Goal: Check status: Check status

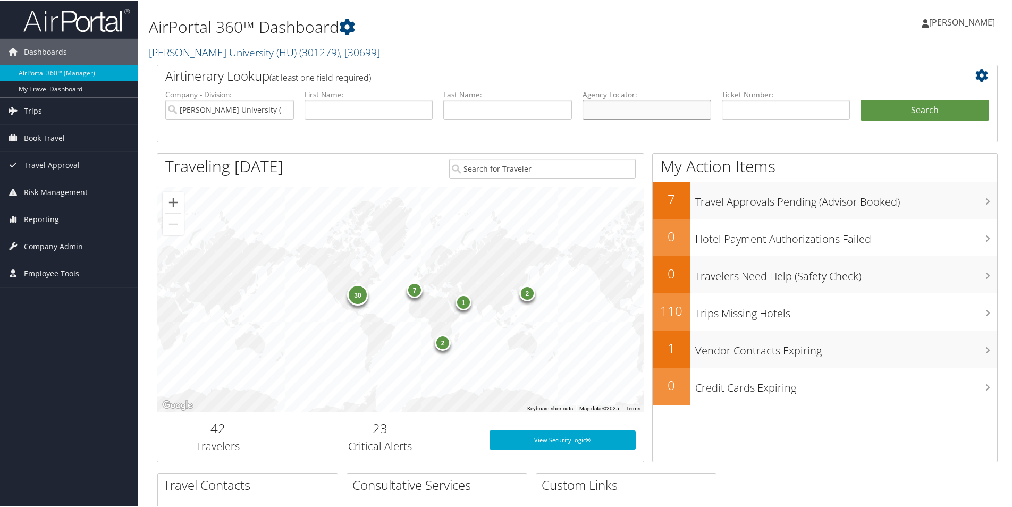
drag, startPoint x: 591, startPoint y: 112, endPoint x: 600, endPoint y: 111, distance: 8.6
click at [593, 112] on input "text" at bounding box center [647, 109] width 129 height 20
paste input "CNXWNC"
type input "CNXWNC"
click at [911, 100] on button "Search" at bounding box center [924, 109] width 129 height 21
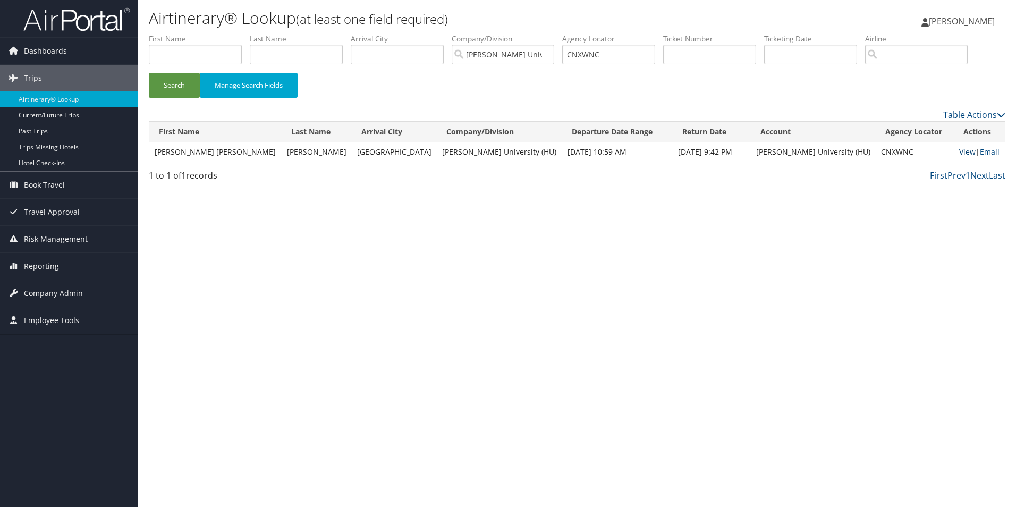
click at [959, 149] on link "View" at bounding box center [967, 152] width 16 height 10
drag, startPoint x: 617, startPoint y: 56, endPoint x: 570, endPoint y: 57, distance: 46.2
click at [570, 57] on input "CNXWNC" at bounding box center [608, 55] width 93 height 20
paste input "PK8WN"
click at [180, 84] on button "Search" at bounding box center [174, 85] width 51 height 25
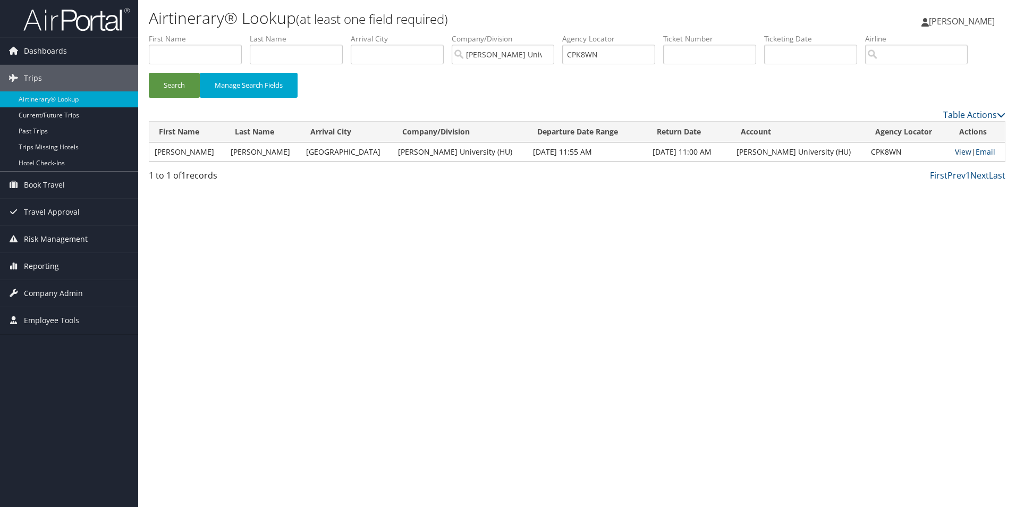
click at [955, 152] on link "View" at bounding box center [963, 152] width 16 height 10
drag, startPoint x: 603, startPoint y: 52, endPoint x: 571, endPoint y: 55, distance: 32.0
click at [571, 55] on input "CPK8WN" at bounding box center [608, 55] width 93 height 20
paste input "H1WQ2"
type input "CH1WQ2"
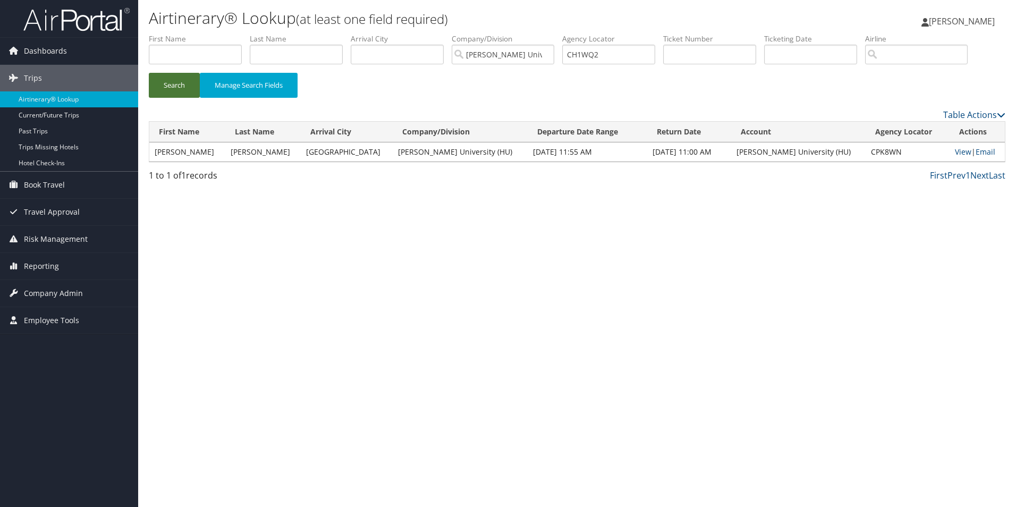
click at [176, 73] on button "Search" at bounding box center [174, 85] width 51 height 25
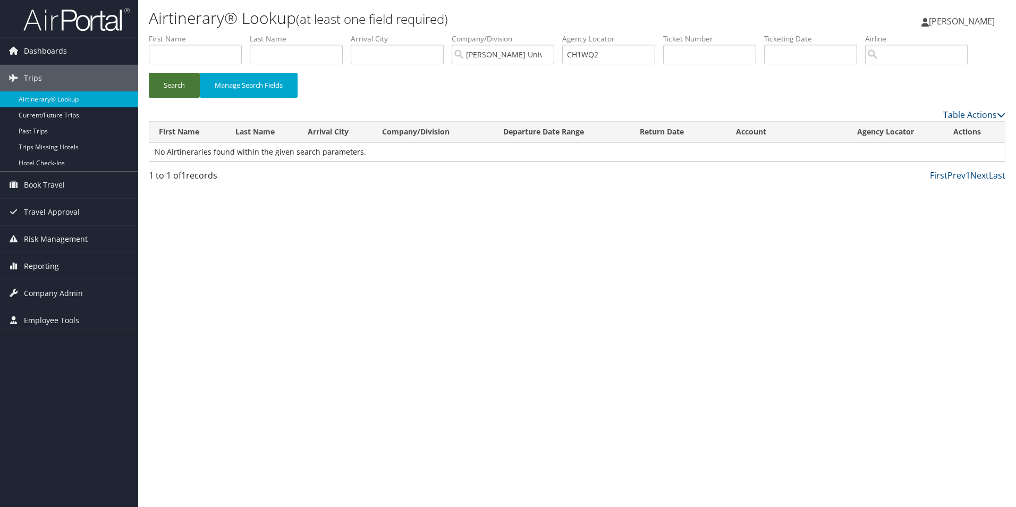
click at [171, 78] on button "Search" at bounding box center [174, 85] width 51 height 25
drag, startPoint x: 620, startPoint y: 56, endPoint x: 545, endPoint y: 60, distance: 75.0
click at [546, 33] on ul "First Name Last Name Departure City Arrival City Company/Division Howard Univer…" at bounding box center [577, 33] width 857 height 0
click at [276, 53] on input "text" at bounding box center [296, 55] width 93 height 20
type input "N"
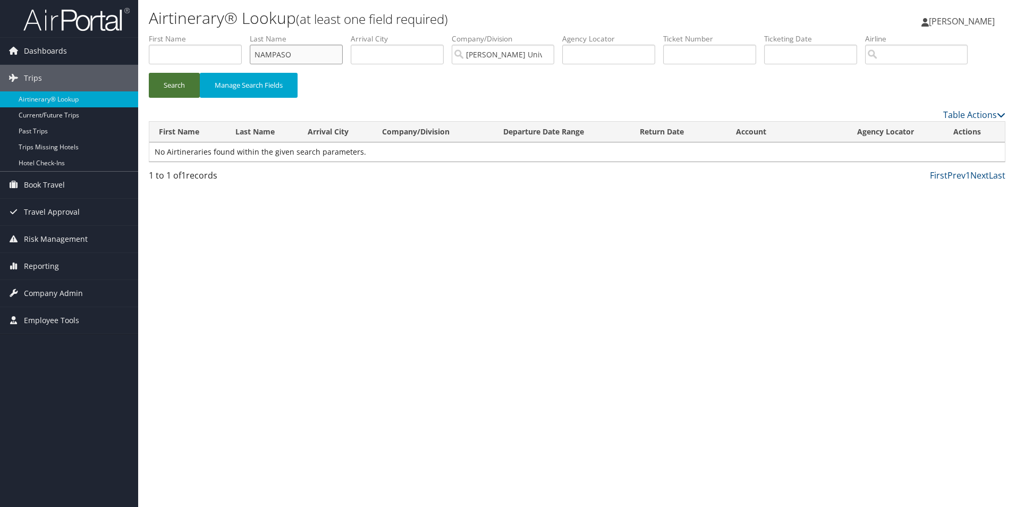
type input "NAMPASO"
click at [178, 80] on button "Search" at bounding box center [174, 85] width 51 height 25
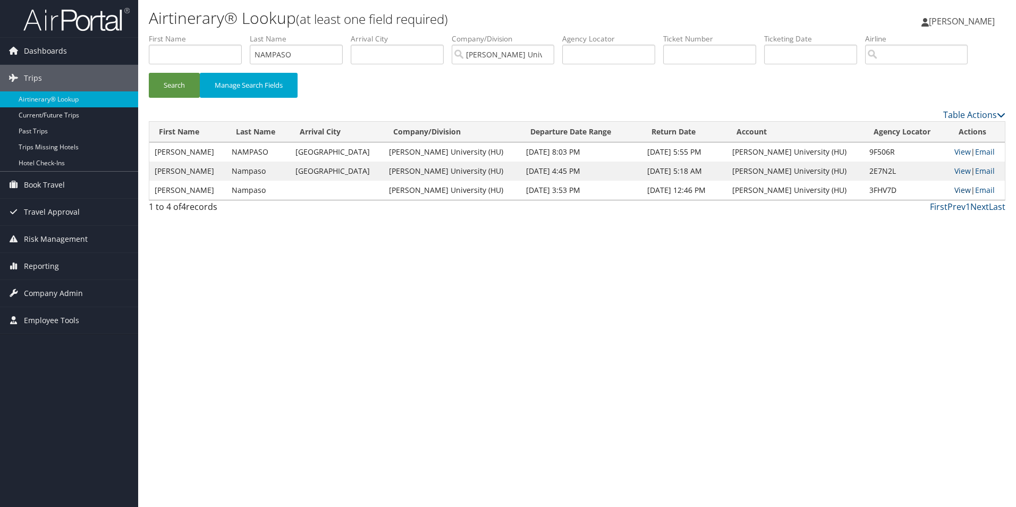
click at [956, 189] on link "View" at bounding box center [963, 190] width 16 height 10
drag, startPoint x: 304, startPoint y: 56, endPoint x: 230, endPoint y: 52, distance: 74.5
click at [233, 33] on ul "First Name Last Name NAMPASO Departure City Arrival City Company/Division Howar…" at bounding box center [577, 33] width 857 height 0
click at [218, 56] on input "text" at bounding box center [195, 55] width 93 height 20
type input "WILLIAM"
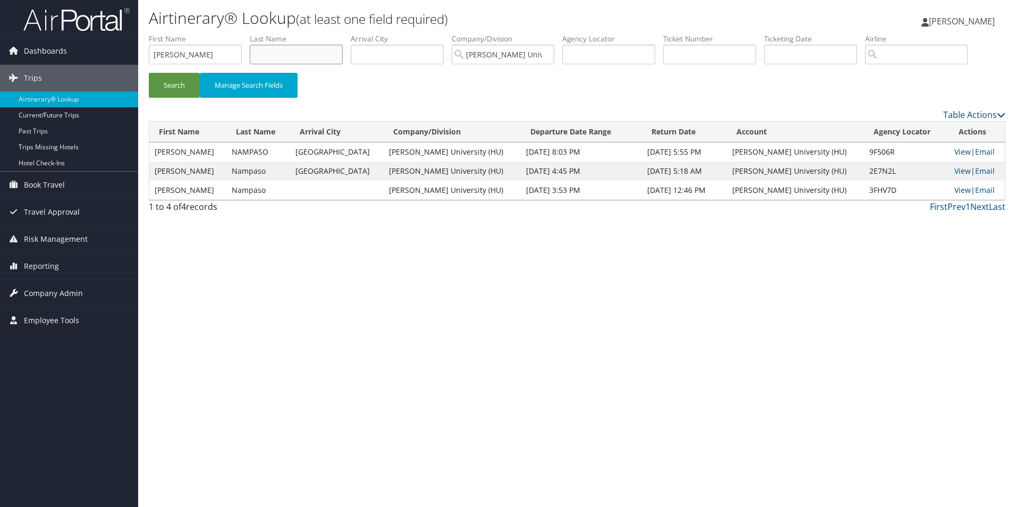
click at [276, 54] on input "text" at bounding box center [296, 55] width 93 height 20
type input "N"
click at [484, 80] on div "Search Manage Search Fields" at bounding box center [577, 91] width 873 height 36
click at [173, 83] on button "Search" at bounding box center [174, 85] width 51 height 25
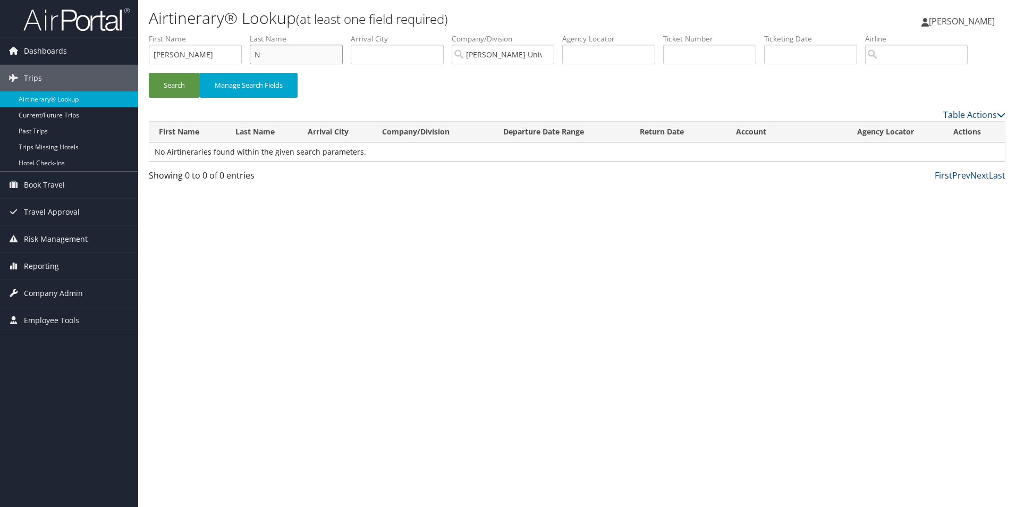
drag, startPoint x: 272, startPoint y: 54, endPoint x: 263, endPoint y: 55, distance: 9.2
click at [263, 55] on input "N" at bounding box center [296, 55] width 93 height 20
click at [174, 83] on button "Search" at bounding box center [174, 85] width 51 height 25
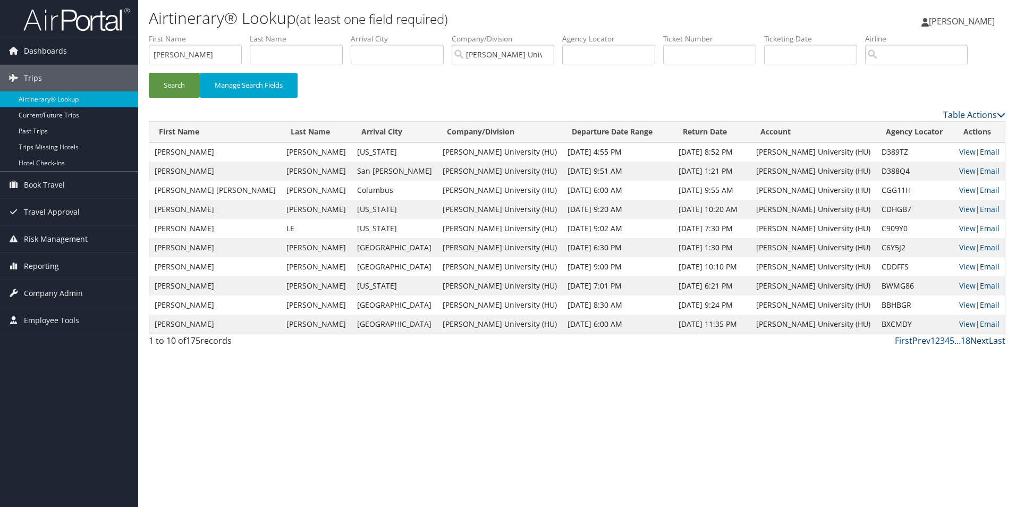
click at [985, 339] on link "Next" at bounding box center [979, 341] width 19 height 12
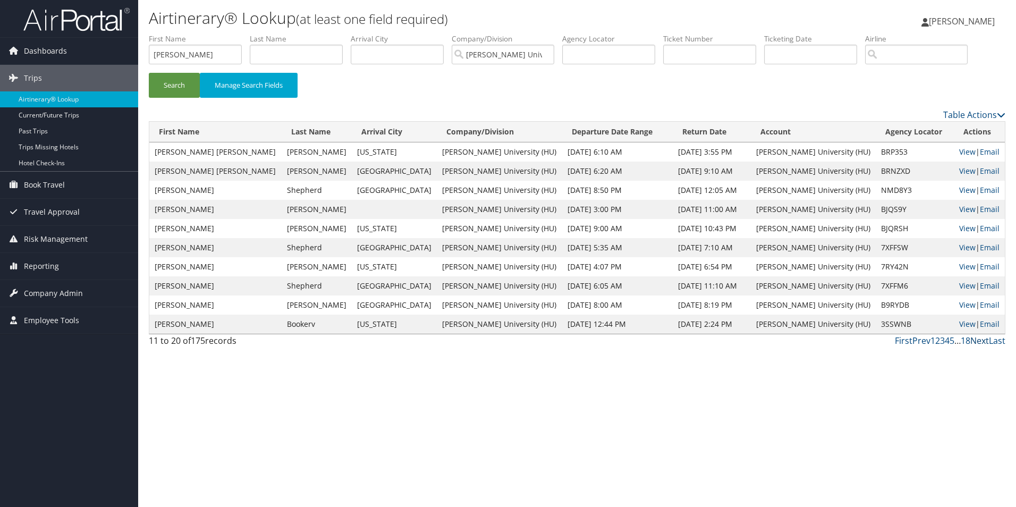
click at [981, 338] on link "Next" at bounding box center [979, 341] width 19 height 12
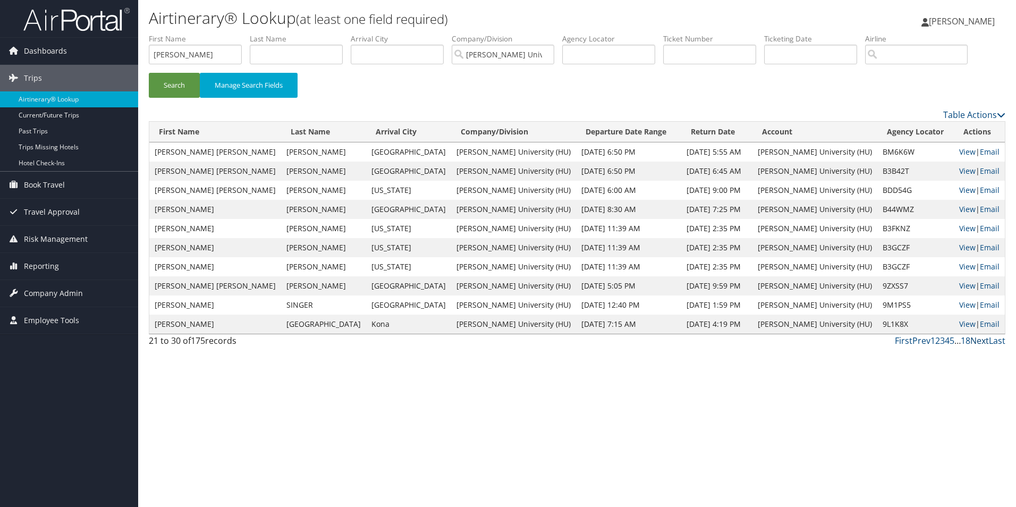
click at [981, 339] on link "Next" at bounding box center [979, 341] width 19 height 12
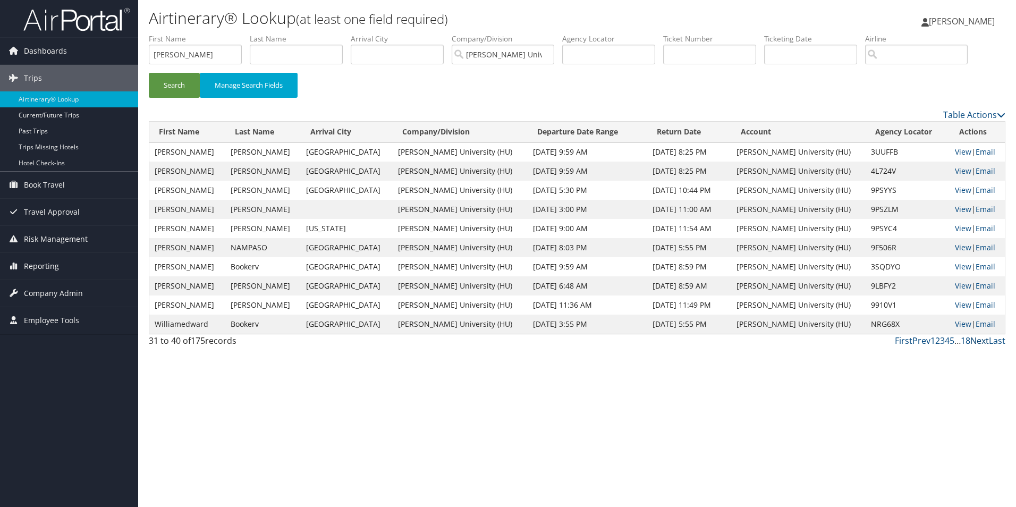
click at [980, 341] on link "Next" at bounding box center [979, 341] width 19 height 12
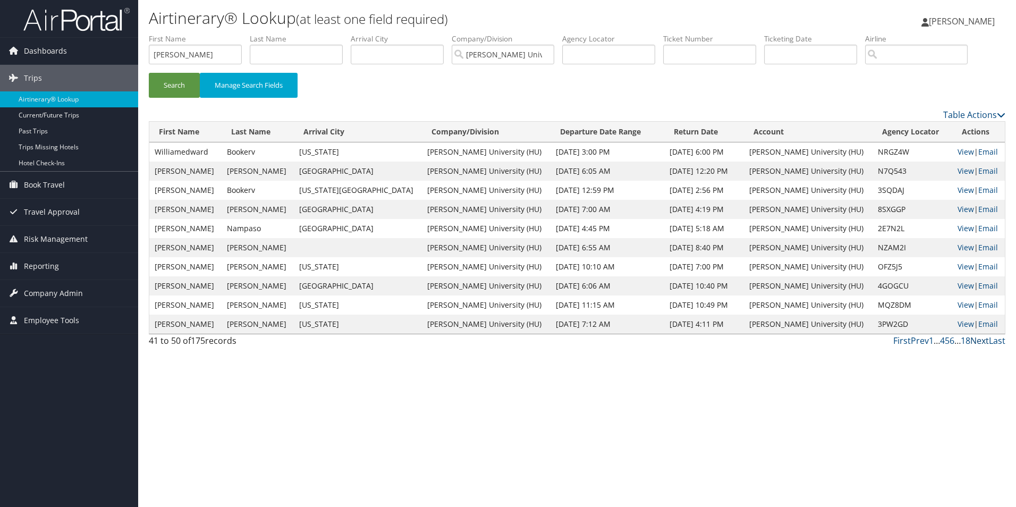
click at [980, 341] on link "Next" at bounding box center [979, 341] width 19 height 12
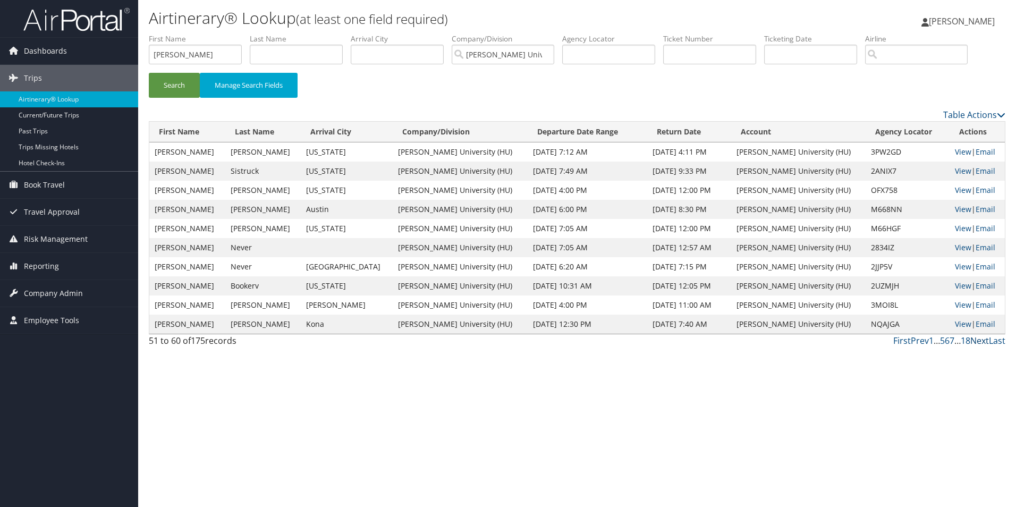
click at [977, 342] on link "Next" at bounding box center [979, 341] width 19 height 12
click at [978, 340] on link "Next" at bounding box center [979, 341] width 19 height 12
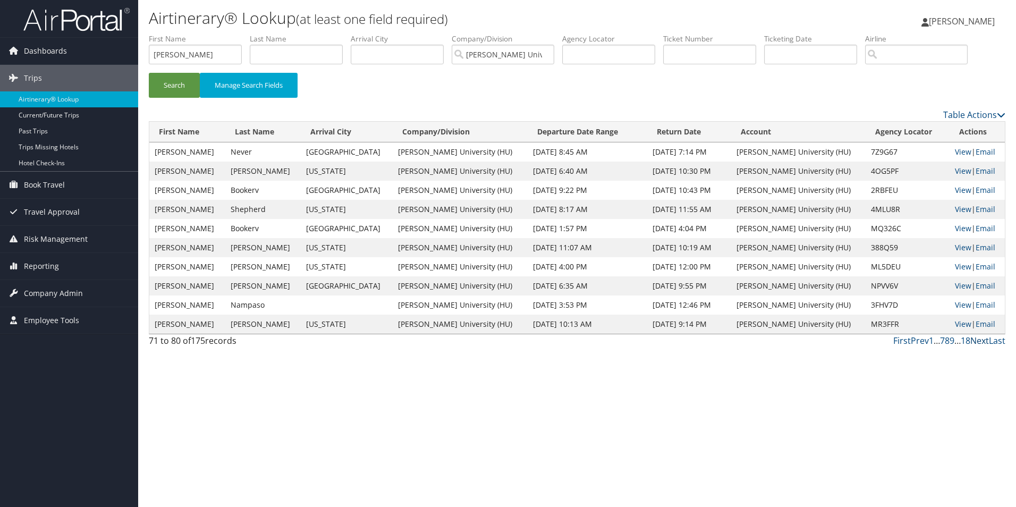
click at [981, 341] on link "Next" at bounding box center [979, 341] width 19 height 12
click at [978, 341] on link "Next" at bounding box center [979, 341] width 19 height 12
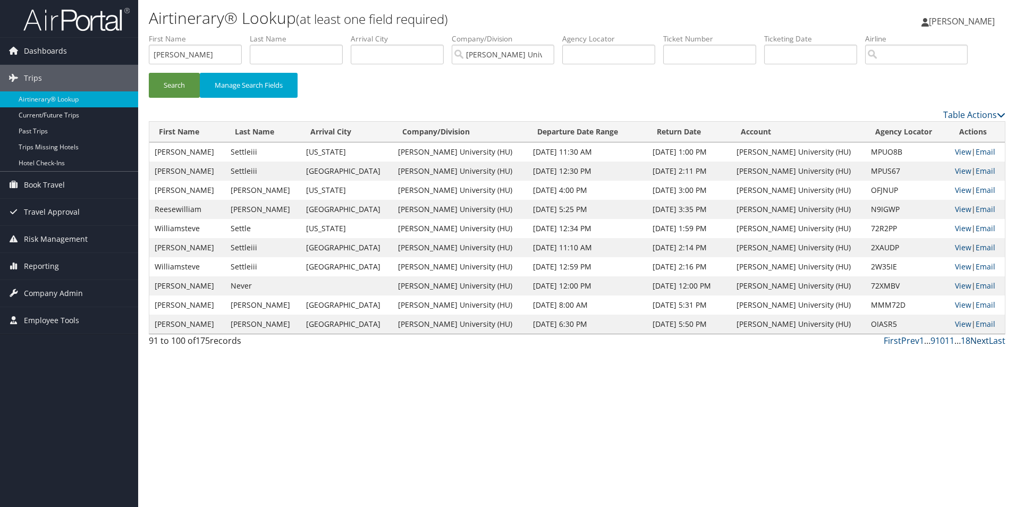
click at [978, 341] on link "Next" at bounding box center [979, 341] width 19 height 12
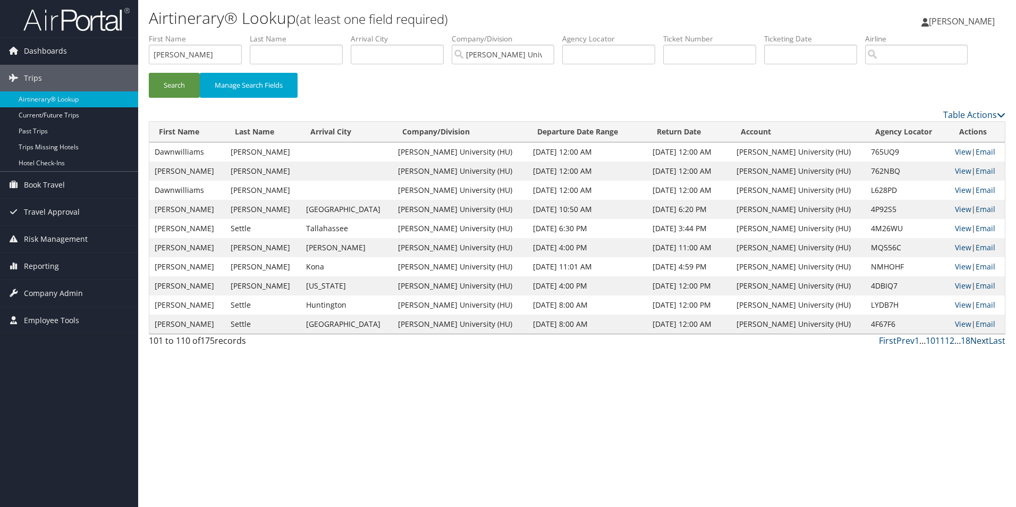
click at [978, 341] on link "Next" at bounding box center [979, 341] width 19 height 12
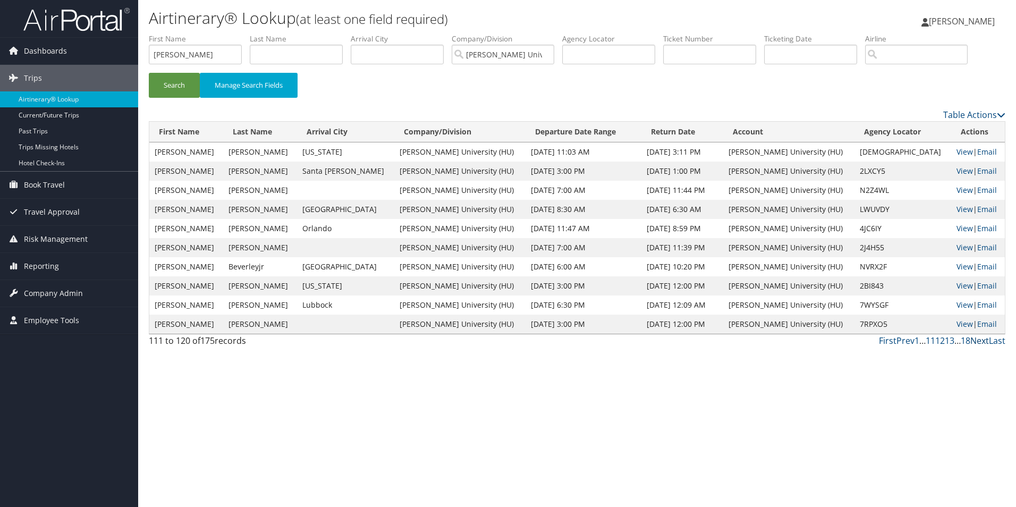
click at [972, 344] on link "Next" at bounding box center [979, 341] width 19 height 12
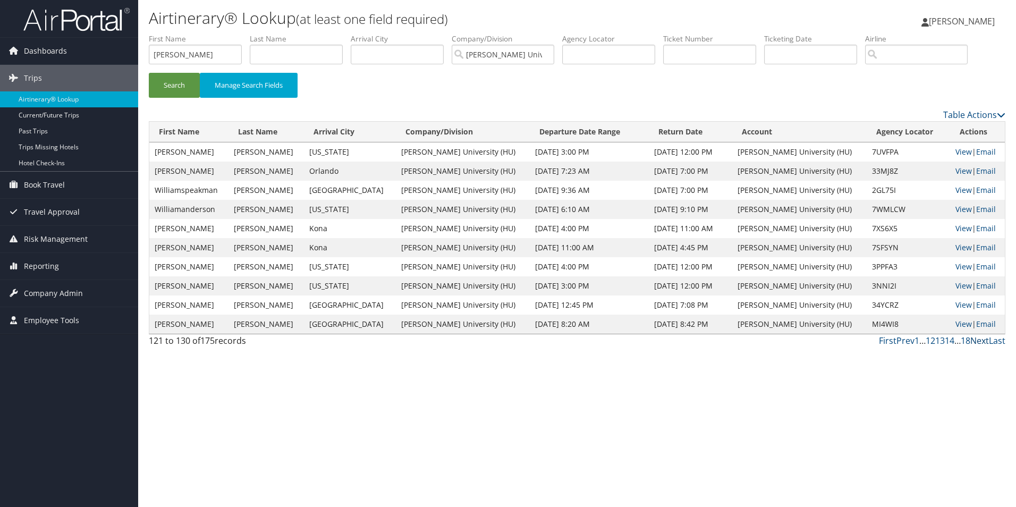
click at [981, 340] on link "Next" at bounding box center [979, 341] width 19 height 12
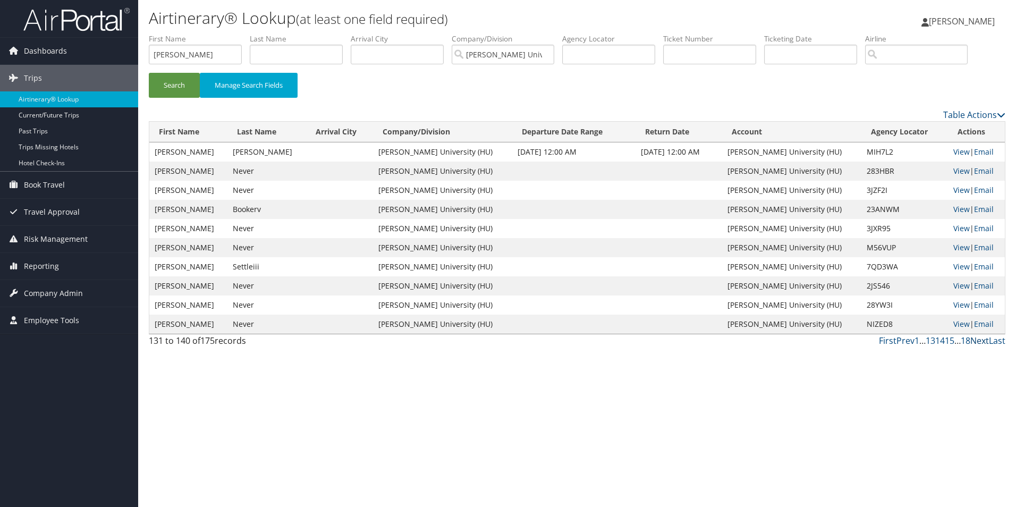
click at [981, 340] on link "Next" at bounding box center [979, 341] width 19 height 12
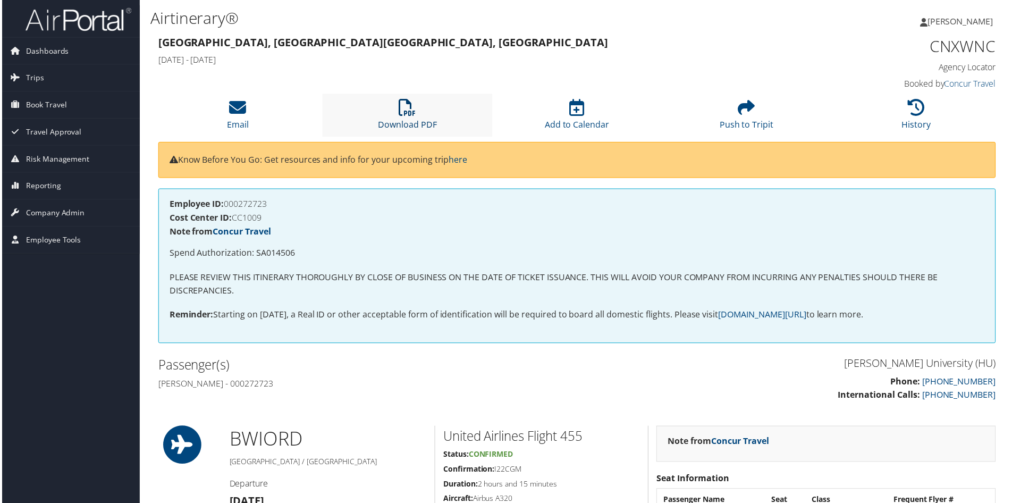
click at [401, 108] on icon at bounding box center [407, 107] width 17 height 17
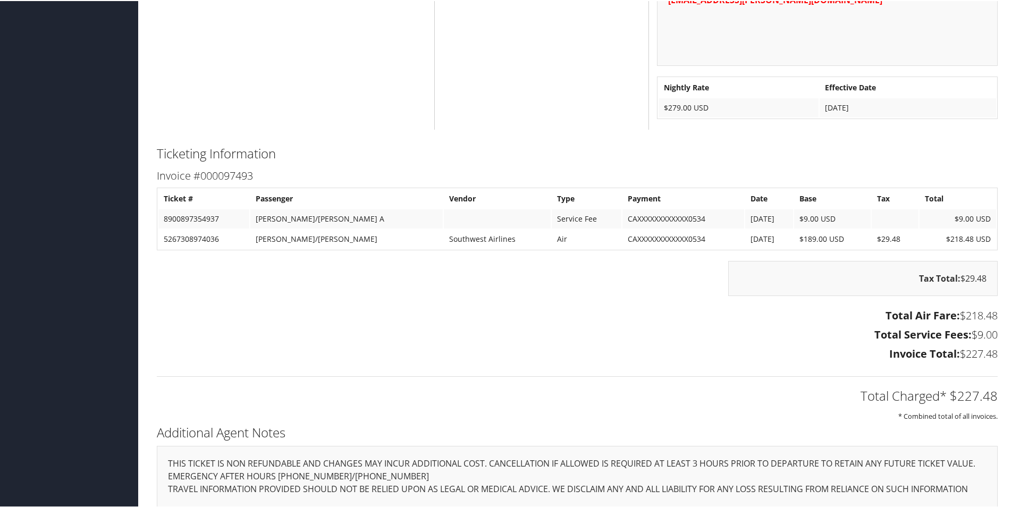
scroll to position [904, 0]
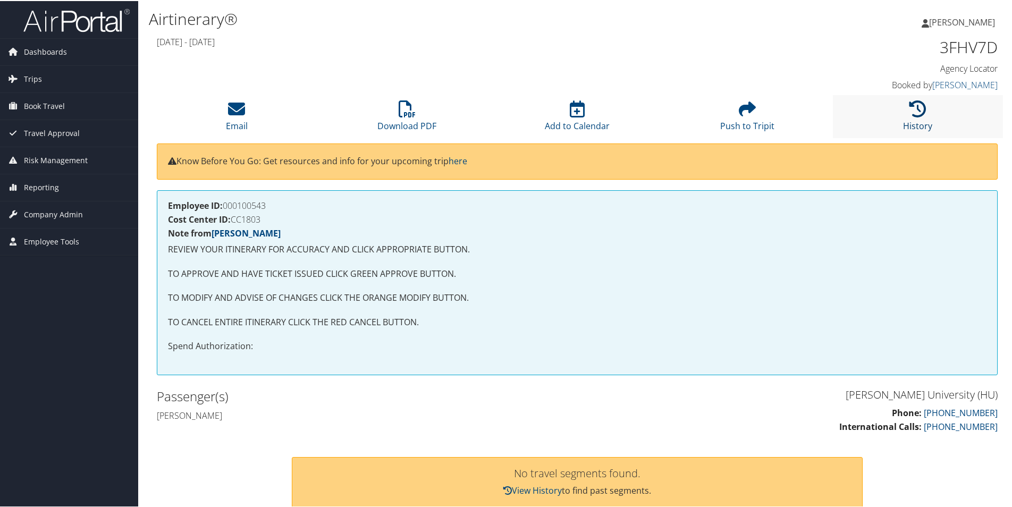
click at [909, 110] on icon at bounding box center [917, 107] width 17 height 17
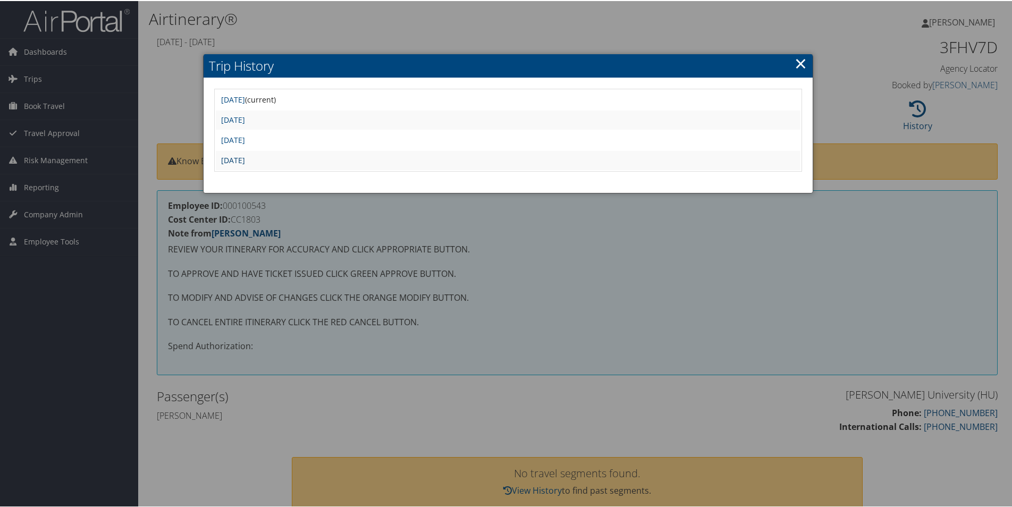
click at [245, 159] on link "[DATE]" at bounding box center [233, 159] width 24 height 10
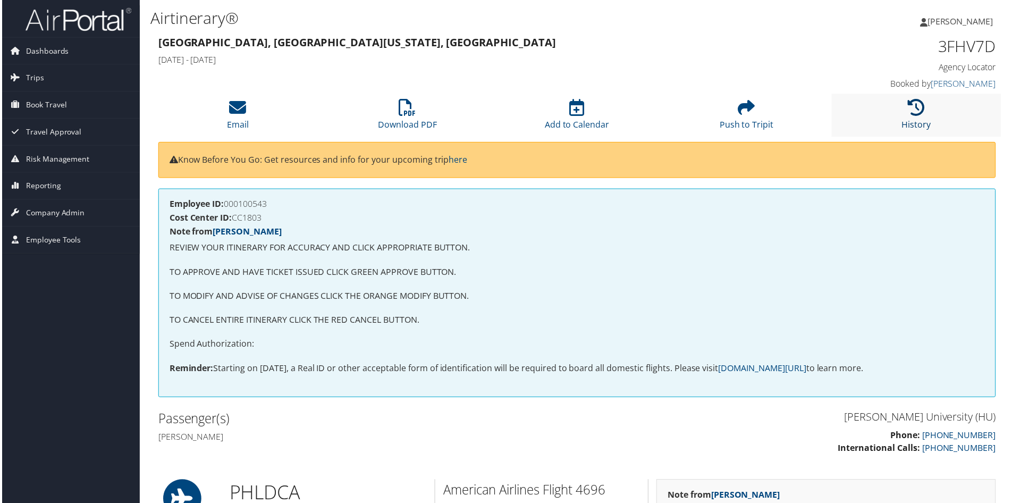
click at [919, 114] on icon at bounding box center [917, 107] width 17 height 17
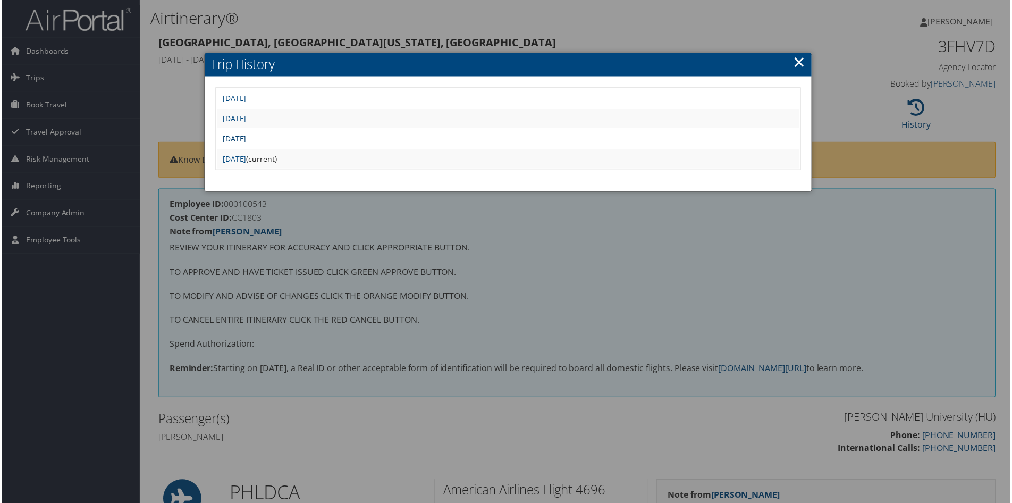
click at [245, 139] on link "[DATE]" at bounding box center [233, 139] width 24 height 10
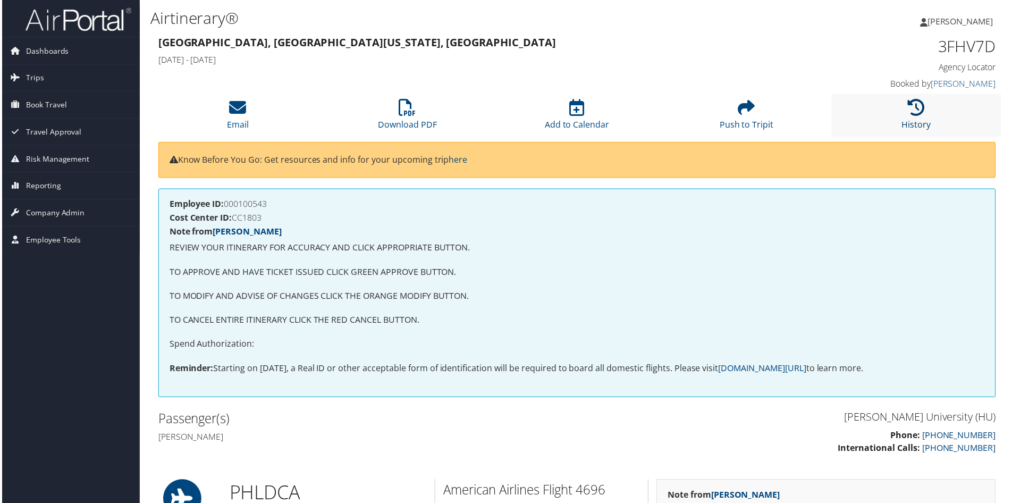
click at [909, 111] on icon at bounding box center [917, 107] width 17 height 17
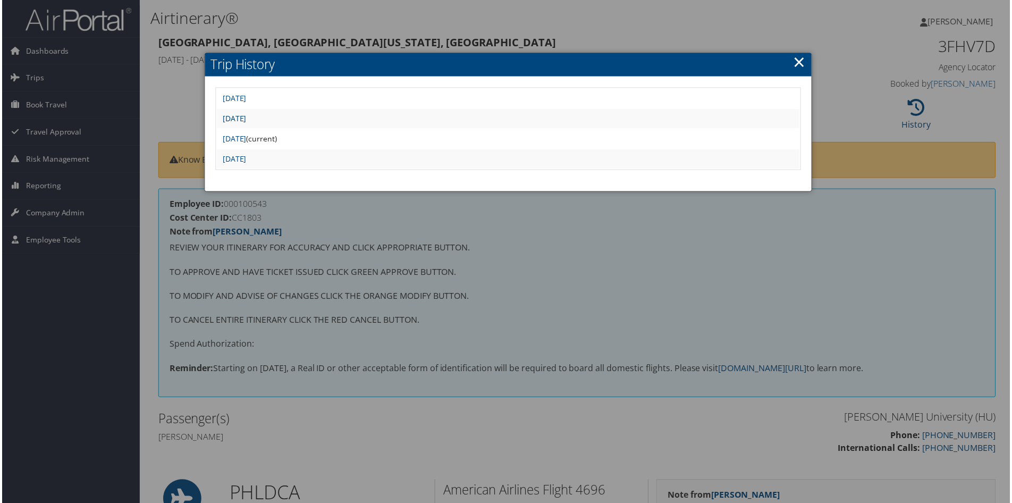
click at [245, 117] on link "[DATE]" at bounding box center [233, 119] width 24 height 10
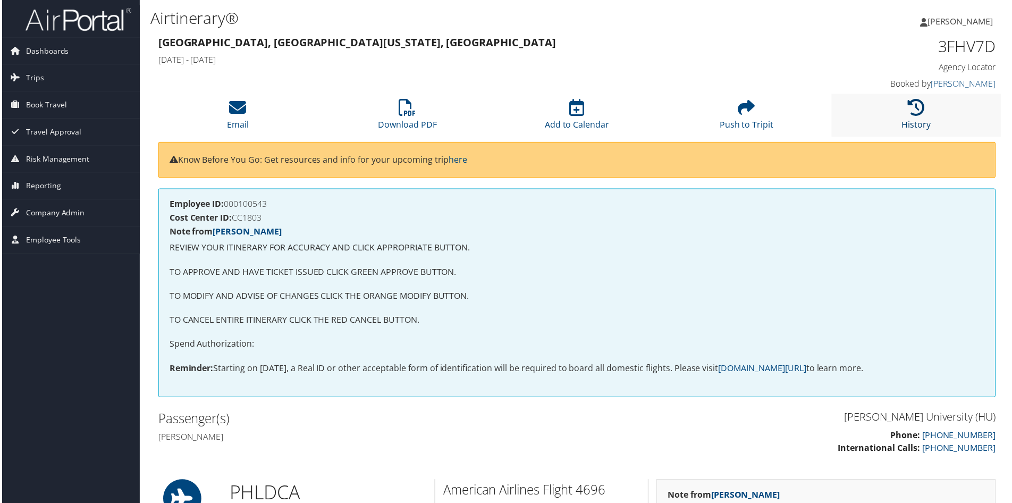
click at [914, 120] on link "History" at bounding box center [917, 118] width 29 height 26
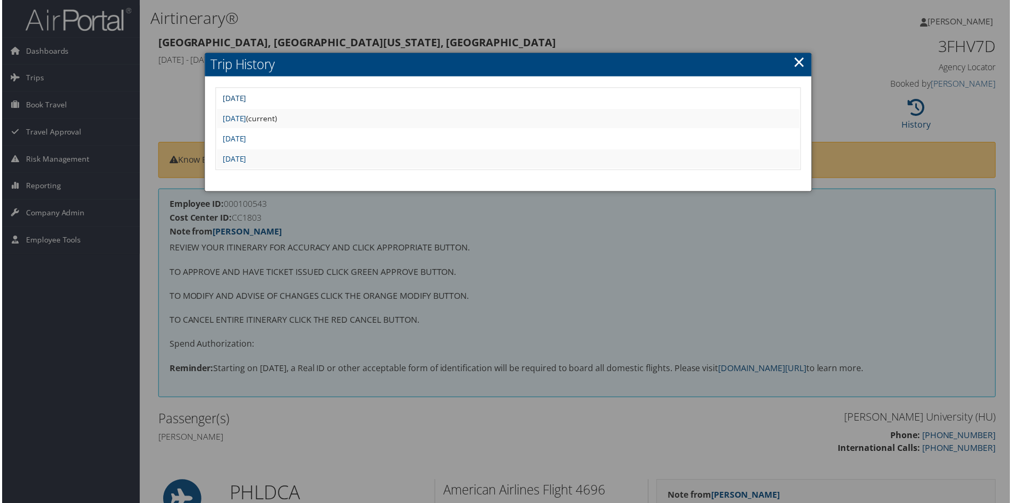
click at [245, 100] on link "[DATE]" at bounding box center [233, 99] width 24 height 10
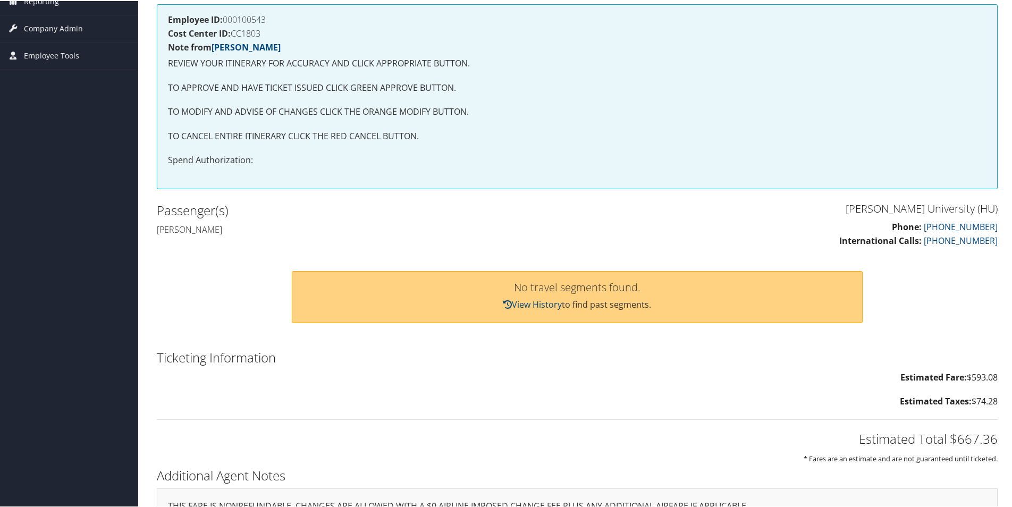
scroll to position [226, 0]
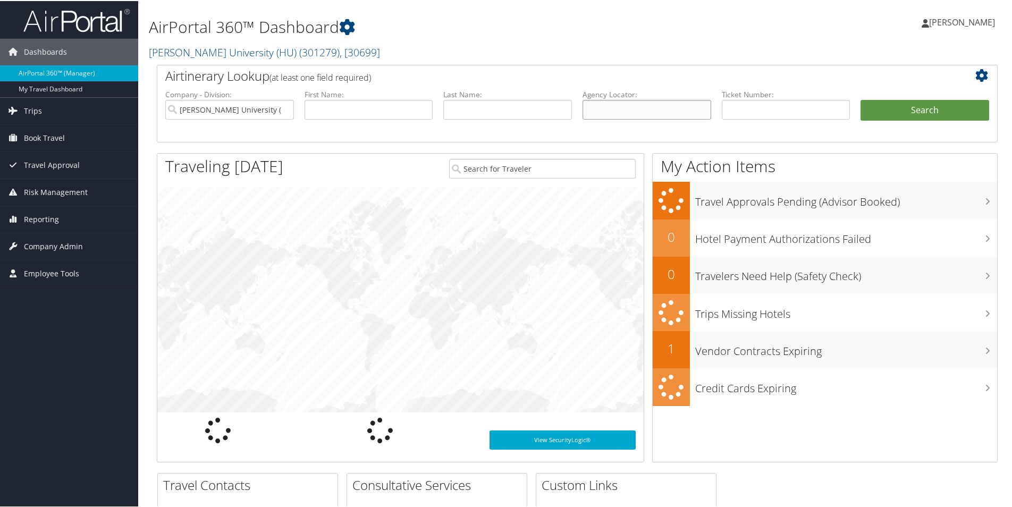
click at [597, 111] on input "text" at bounding box center [647, 109] width 129 height 20
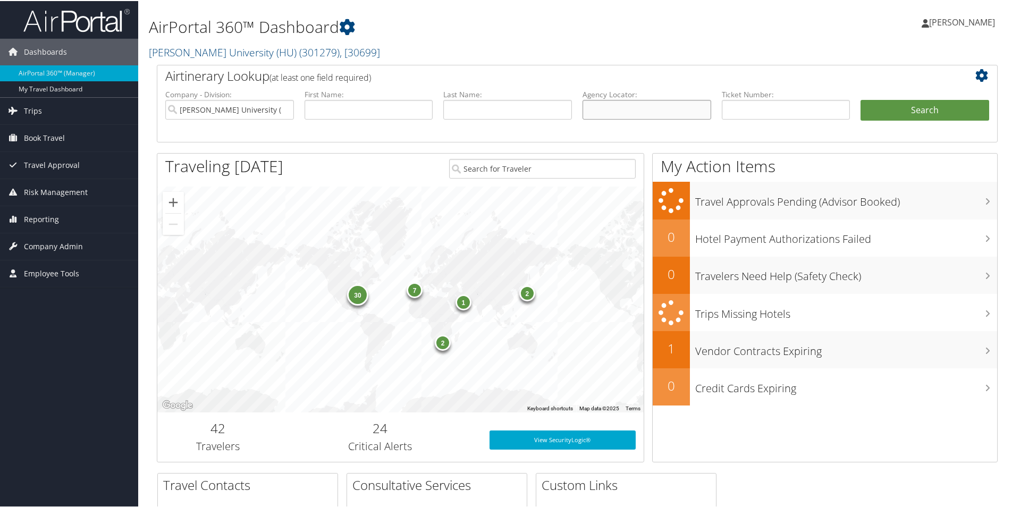
paste input "CMZYLV"
type input "CMZYLV"
click at [920, 108] on button "Search" at bounding box center [924, 109] width 129 height 21
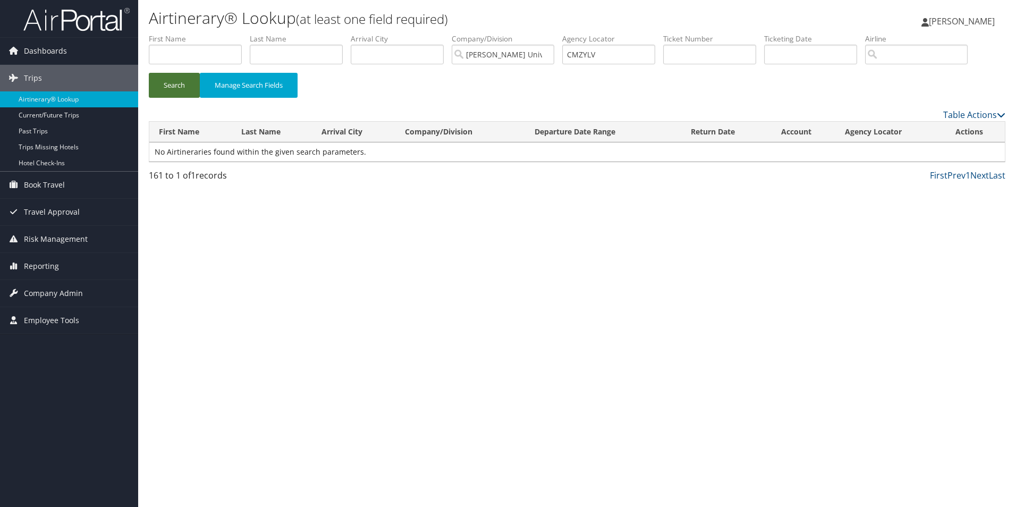
click at [181, 83] on button "Search" at bounding box center [174, 85] width 51 height 25
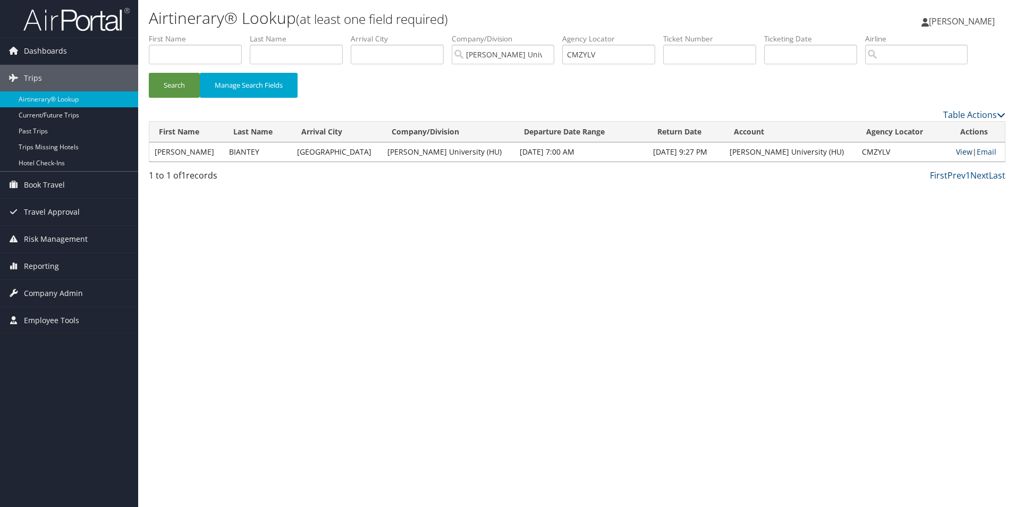
click at [959, 151] on link "View" at bounding box center [964, 152] width 16 height 10
drag, startPoint x: 611, startPoint y: 52, endPoint x: 567, endPoint y: 56, distance: 44.4
click at [569, 57] on input "CMZYLV" at bounding box center [608, 55] width 93 height 20
paste input "NMNDL"
click at [170, 85] on button "Search" at bounding box center [174, 85] width 51 height 25
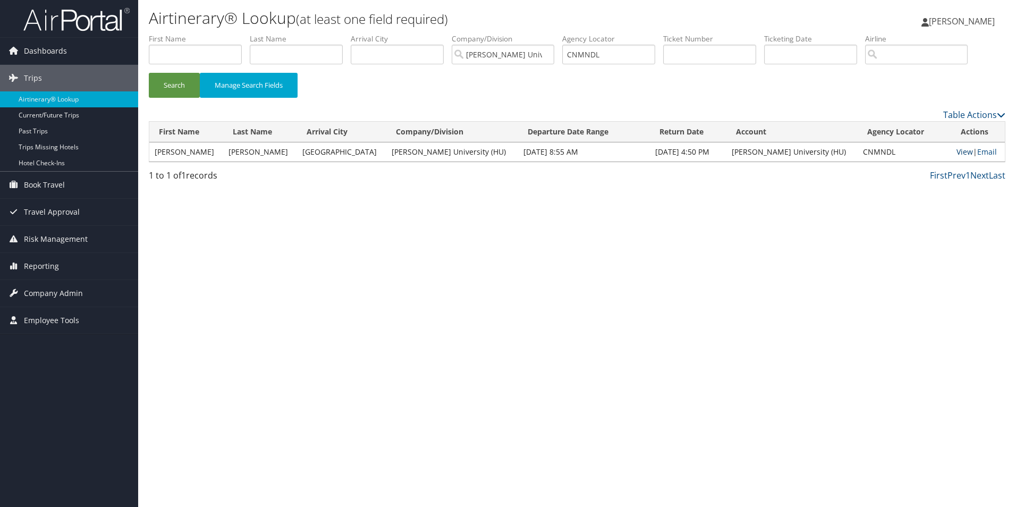
click at [957, 151] on link "View" at bounding box center [965, 152] width 16 height 10
drag, startPoint x: 622, startPoint y: 57, endPoint x: 575, endPoint y: 58, distance: 47.8
click at [575, 58] on input "CNMNDL" at bounding box center [608, 55] width 93 height 20
paste input "MZR2X"
click at [176, 82] on button "Search" at bounding box center [174, 85] width 51 height 25
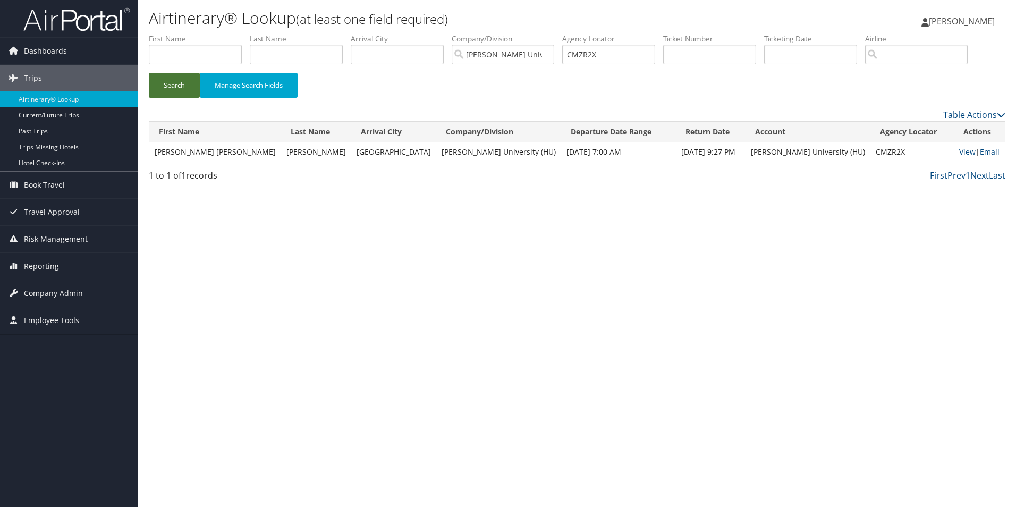
click at [174, 82] on button "Search" at bounding box center [174, 85] width 51 height 25
click at [959, 150] on link "View" at bounding box center [967, 152] width 16 height 10
drag, startPoint x: 620, startPoint y: 56, endPoint x: 569, endPoint y: 55, distance: 51.6
click at [569, 55] on input "CMZR2X" at bounding box center [608, 55] width 93 height 20
paste input "NMYM4"
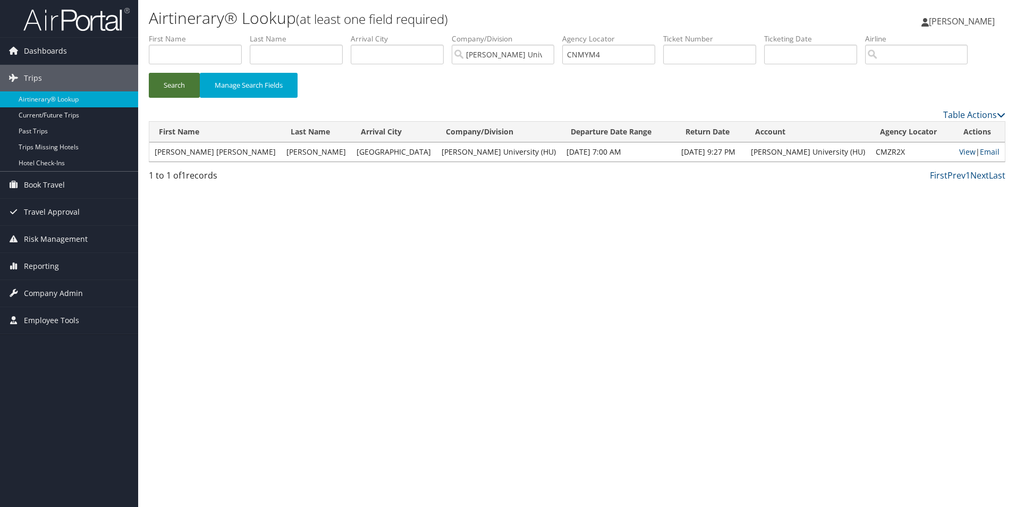
click at [173, 85] on button "Search" at bounding box center [174, 85] width 51 height 25
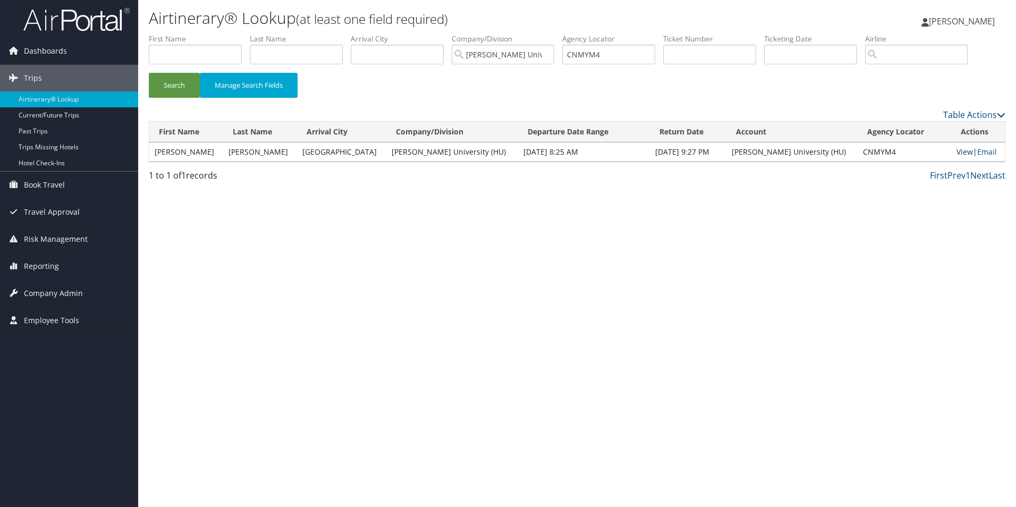
click at [960, 150] on link "View" at bounding box center [965, 152] width 16 height 10
drag, startPoint x: 612, startPoint y: 54, endPoint x: 570, endPoint y: 54, distance: 42.0
click at [570, 54] on input "CNMYM4" at bounding box center [608, 55] width 93 height 20
paste input "NJB7"
type input "CNNJB7"
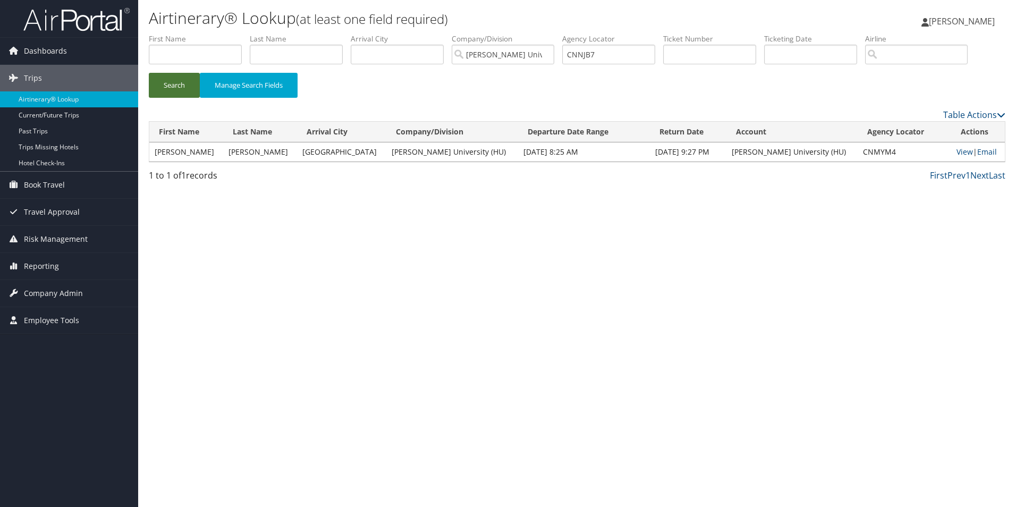
click at [173, 82] on button "Search" at bounding box center [174, 85] width 51 height 25
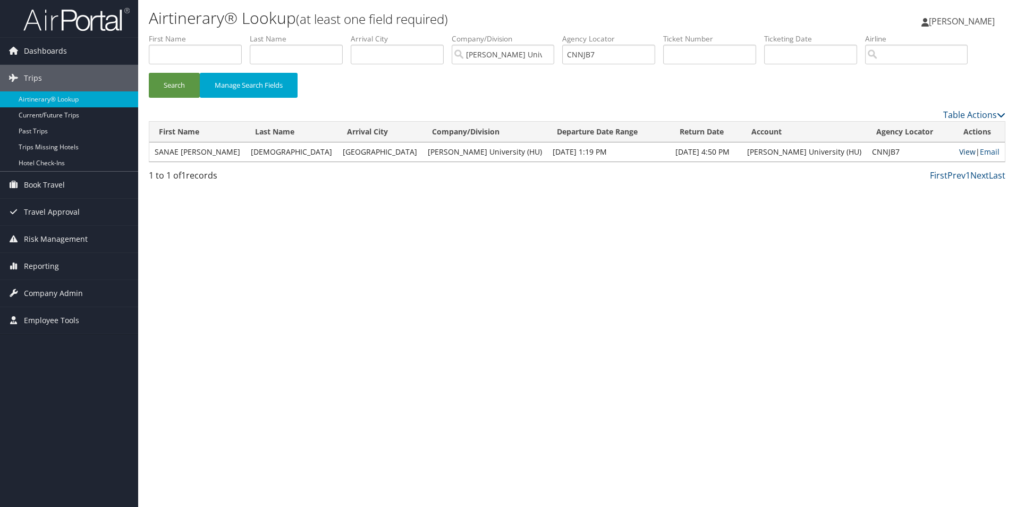
click at [959, 151] on link "View" at bounding box center [967, 152] width 16 height 10
click at [959, 152] on link "View" at bounding box center [967, 152] width 16 height 10
drag, startPoint x: 616, startPoint y: 54, endPoint x: 572, endPoint y: 54, distance: 44.1
click at [572, 54] on input "CNNJB7" at bounding box center [608, 55] width 93 height 20
paste input "text"
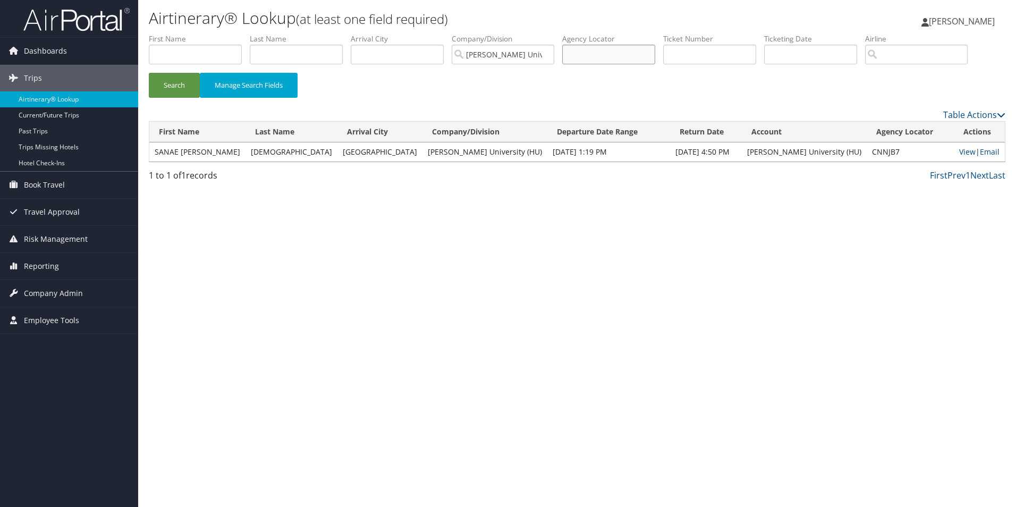
click at [583, 53] on input "text" at bounding box center [608, 55] width 93 height 20
paste input "CMZVWP"
click at [172, 86] on button "Search" at bounding box center [174, 85] width 51 height 25
click at [956, 153] on link "View" at bounding box center [964, 152] width 16 height 10
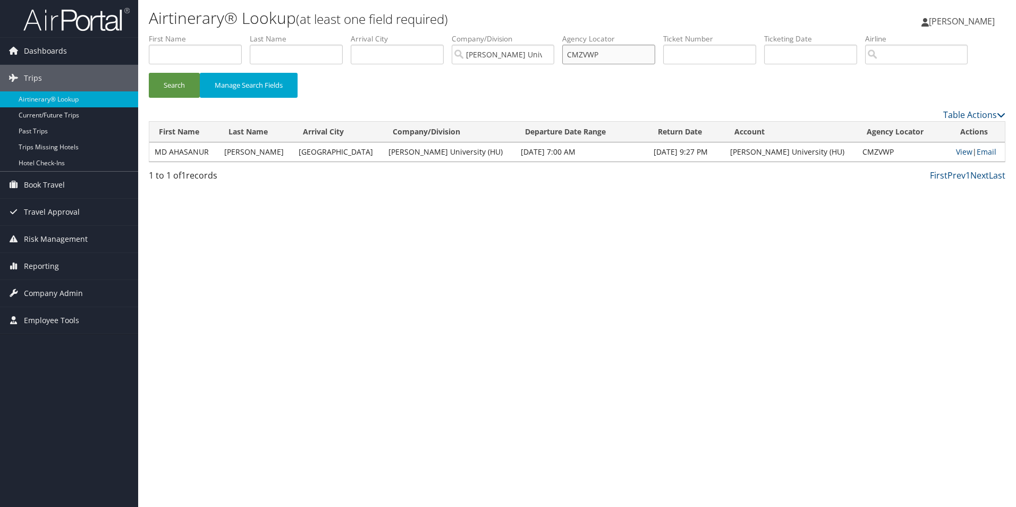
drag, startPoint x: 614, startPoint y: 57, endPoint x: 573, endPoint y: 60, distance: 41.0
click at [573, 60] on input "CMZVWP" at bounding box center [608, 55] width 93 height 20
paste input "NVM72Q"
type input "NVM72Q"
click at [183, 86] on button "Search" at bounding box center [174, 85] width 51 height 25
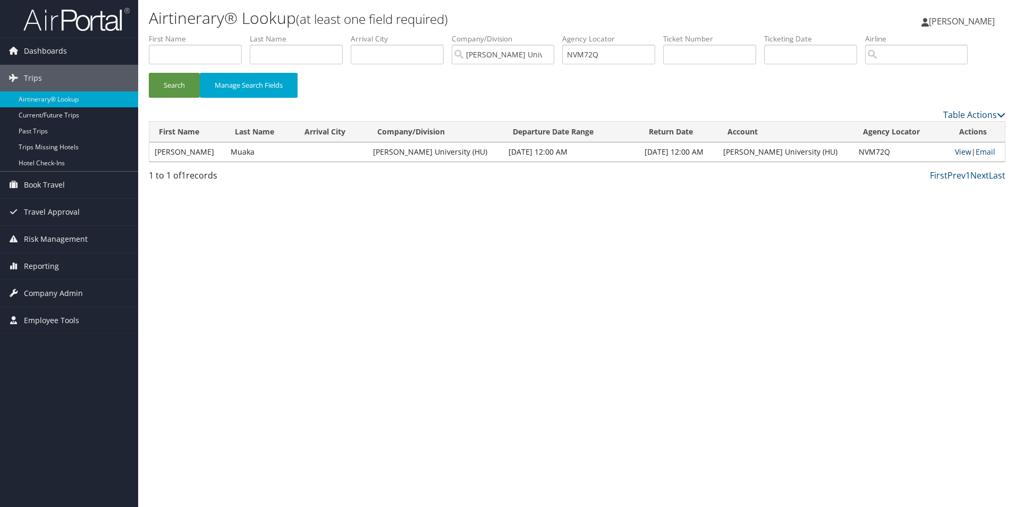
click at [955, 151] on link "View" at bounding box center [963, 152] width 16 height 10
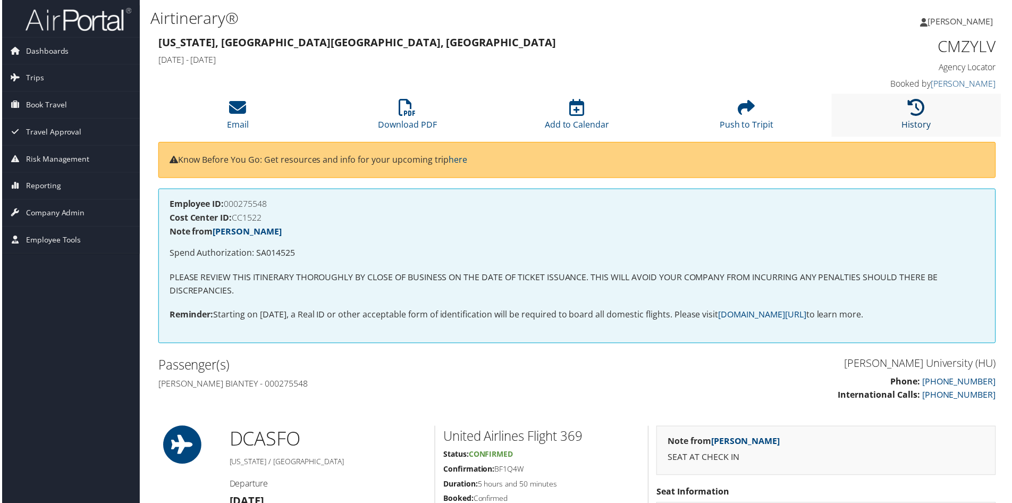
click at [909, 106] on icon at bounding box center [917, 107] width 17 height 17
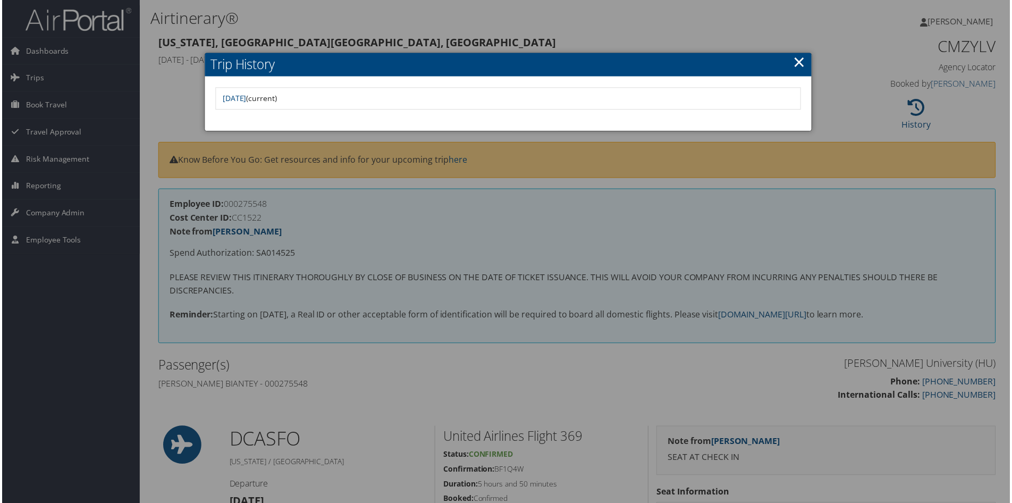
click at [855, 98] on div at bounding box center [508, 253] width 1016 height 507
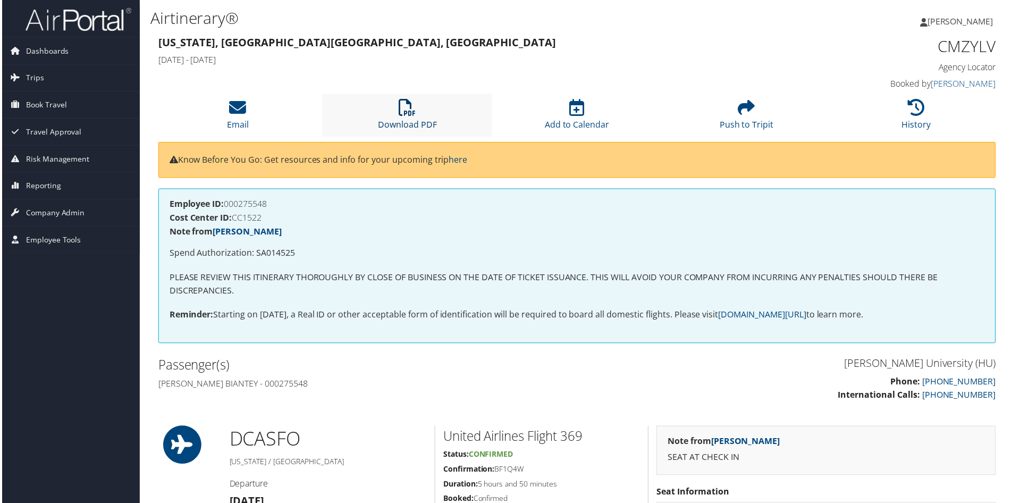
click at [412, 113] on icon at bounding box center [407, 107] width 17 height 17
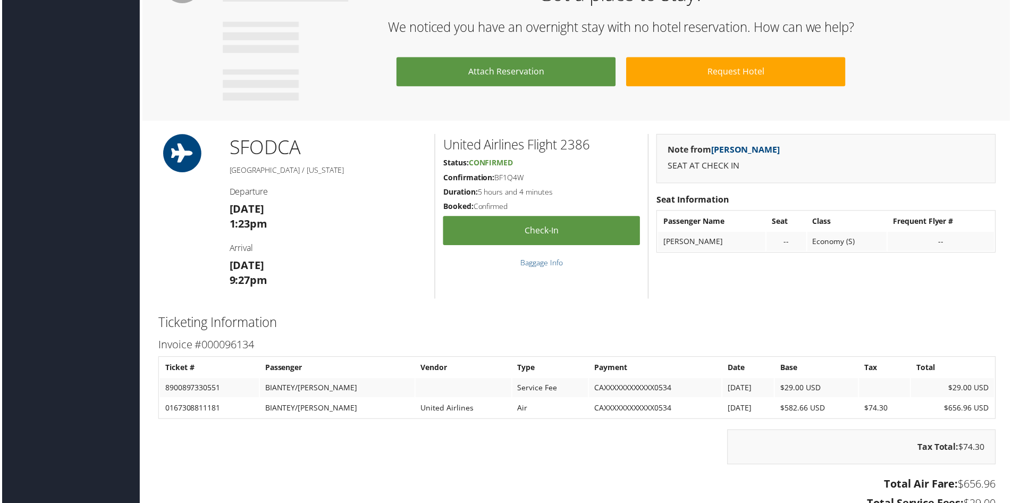
scroll to position [638, 0]
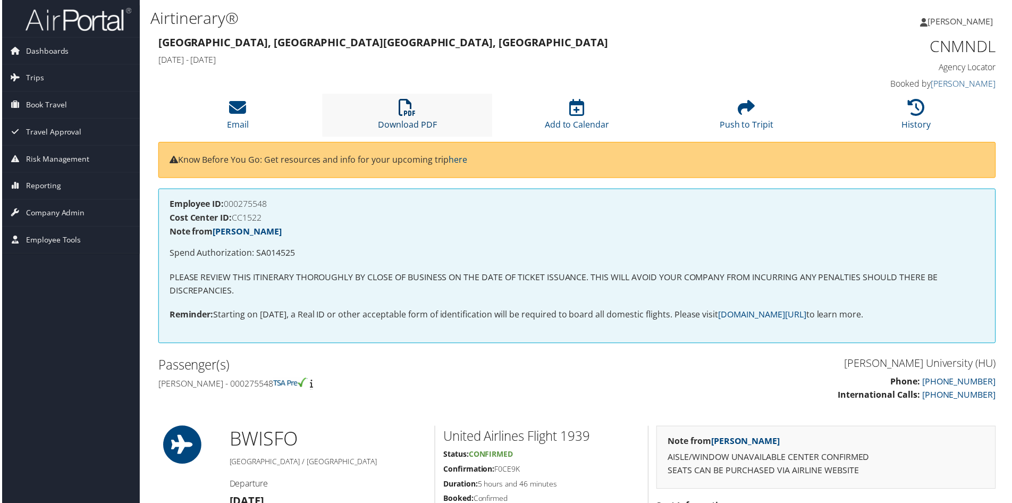
click at [405, 111] on icon at bounding box center [407, 107] width 17 height 17
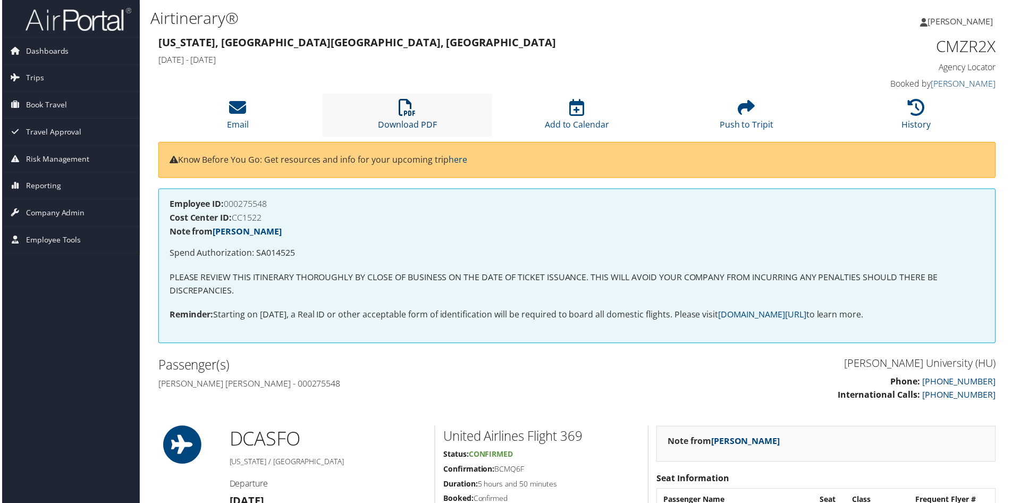
click at [407, 115] on icon at bounding box center [407, 107] width 17 height 17
click at [909, 108] on icon at bounding box center [917, 107] width 17 height 17
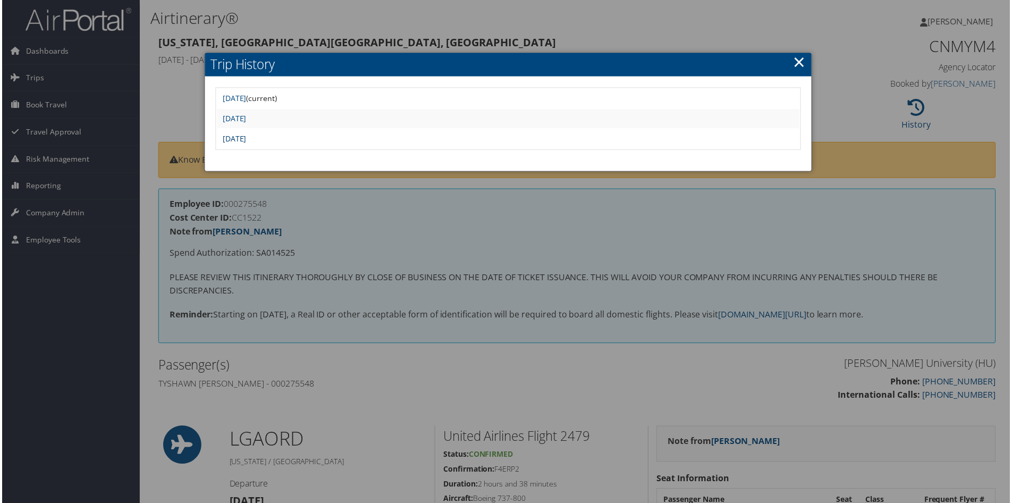
click at [245, 139] on link "Thu Jun 26 13:44:56 MDT 2025" at bounding box center [233, 139] width 24 height 10
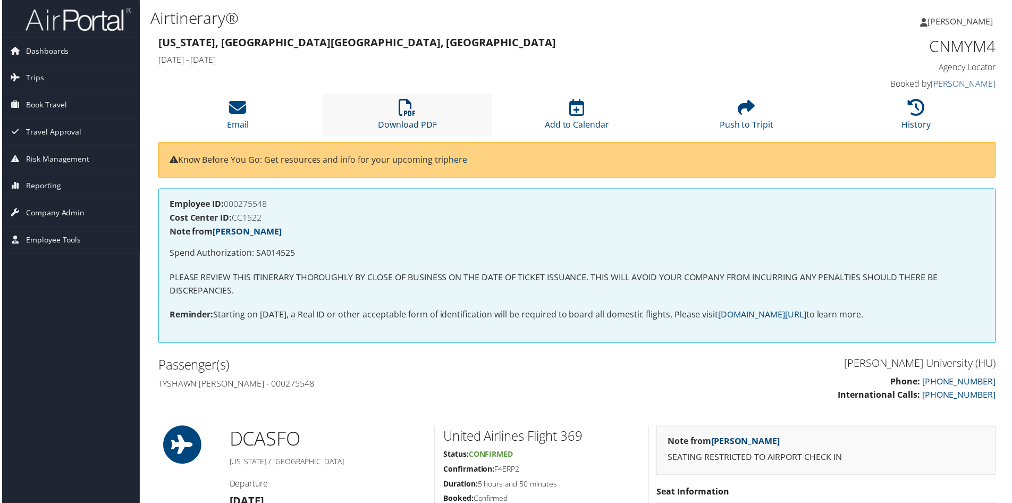
click at [403, 121] on link "Download PDF" at bounding box center [406, 118] width 59 height 26
click at [918, 113] on icon at bounding box center [917, 107] width 17 height 17
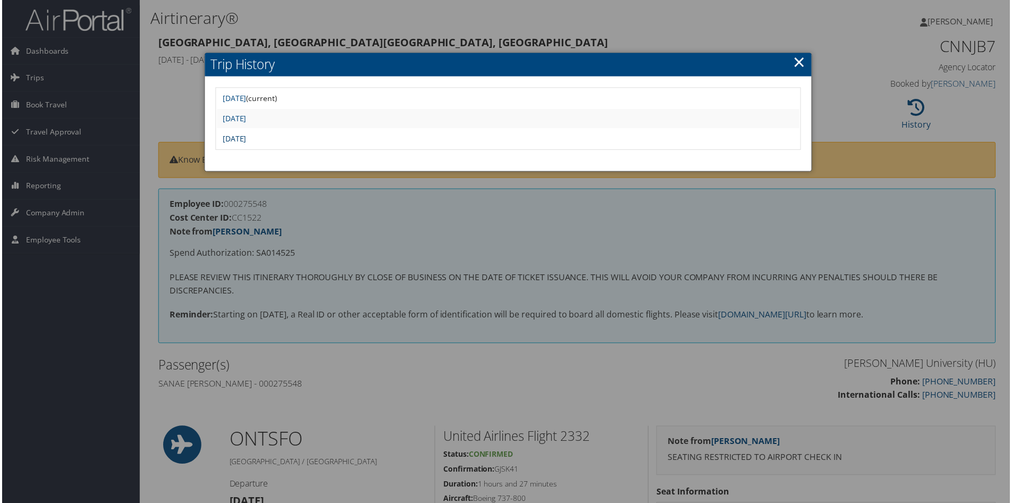
click at [245, 138] on link "Thu Jun 26 16:12:53 MDT 2025" at bounding box center [233, 139] width 24 height 10
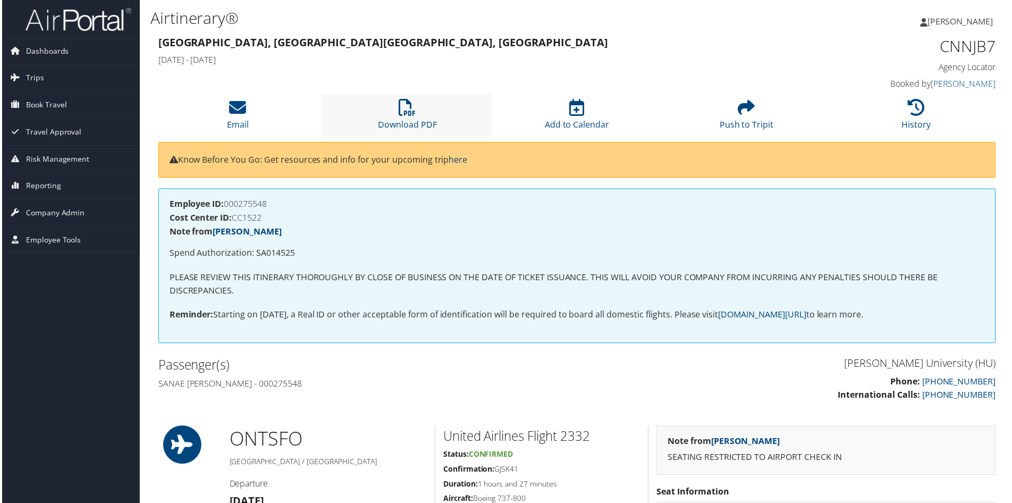
click at [415, 111] on li "Download PDF" at bounding box center [407, 115] width 170 height 43
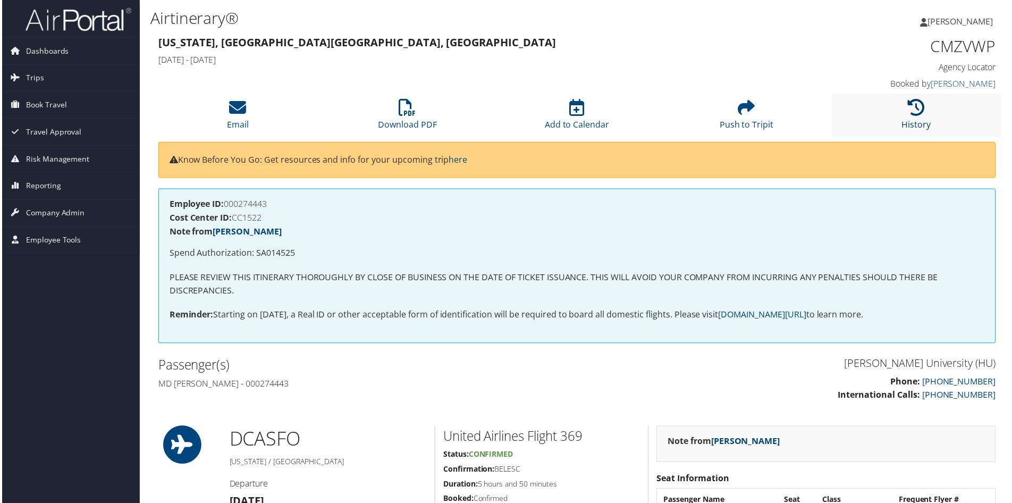
click at [910, 119] on link "History" at bounding box center [917, 118] width 29 height 26
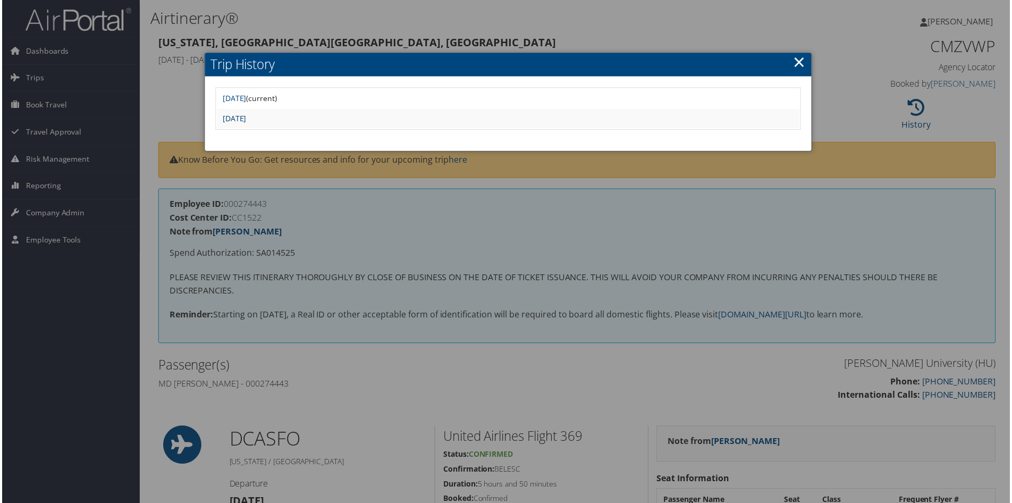
click at [245, 119] on link "Wed Jun 25 14:10:25 MDT 2025" at bounding box center [233, 119] width 24 height 10
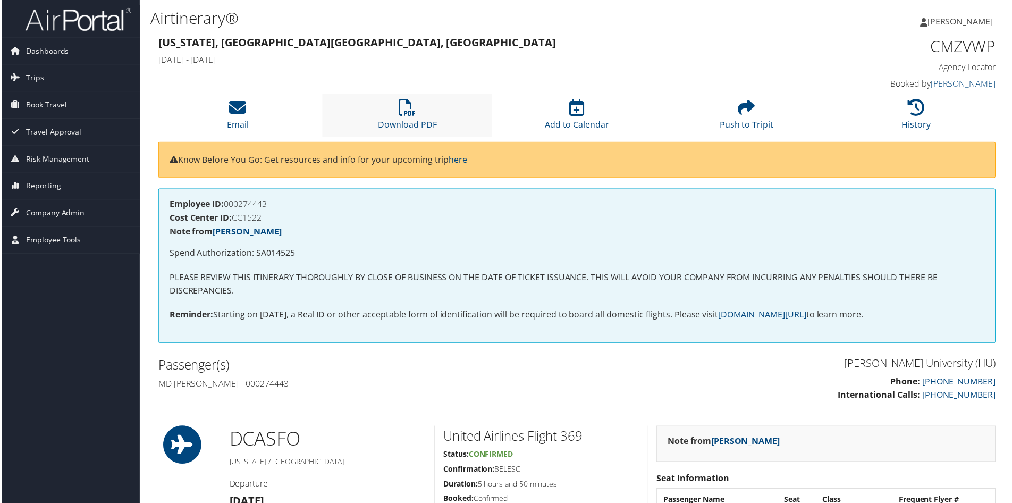
click at [404, 117] on li "Download PDF" at bounding box center [407, 115] width 170 height 43
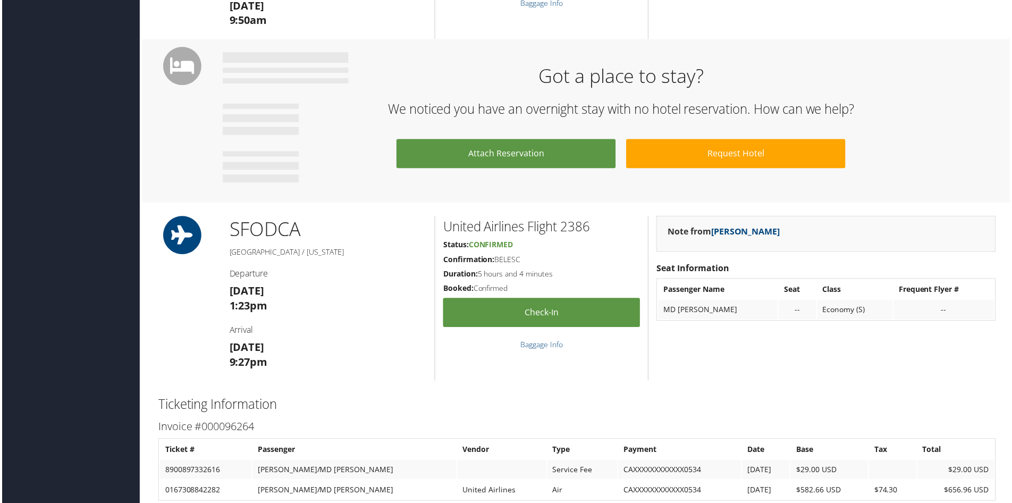
scroll to position [550, 0]
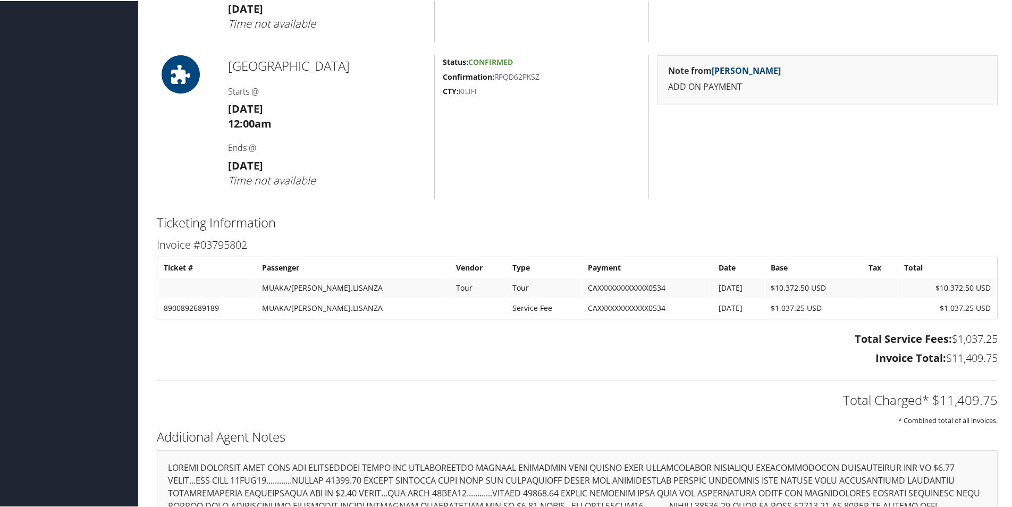
scroll to position [744, 0]
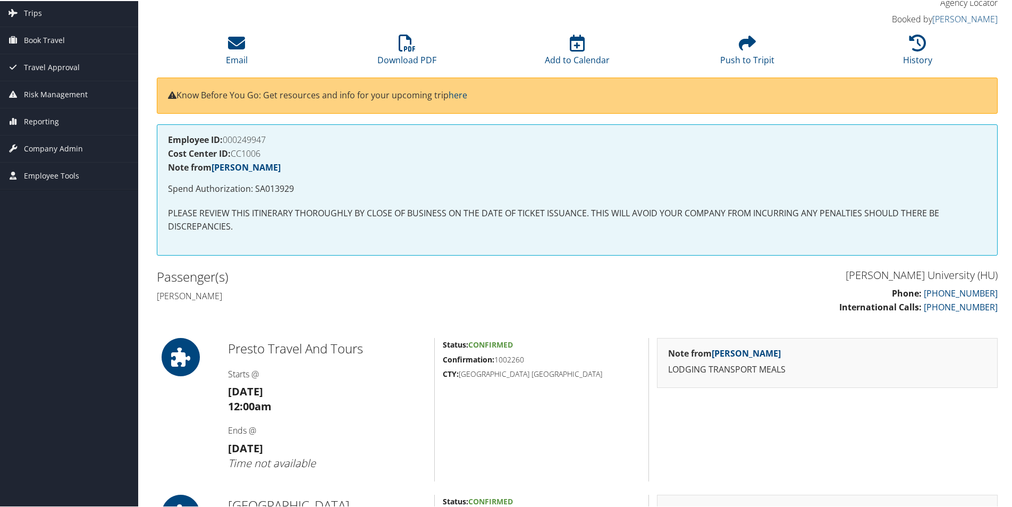
scroll to position [0, 0]
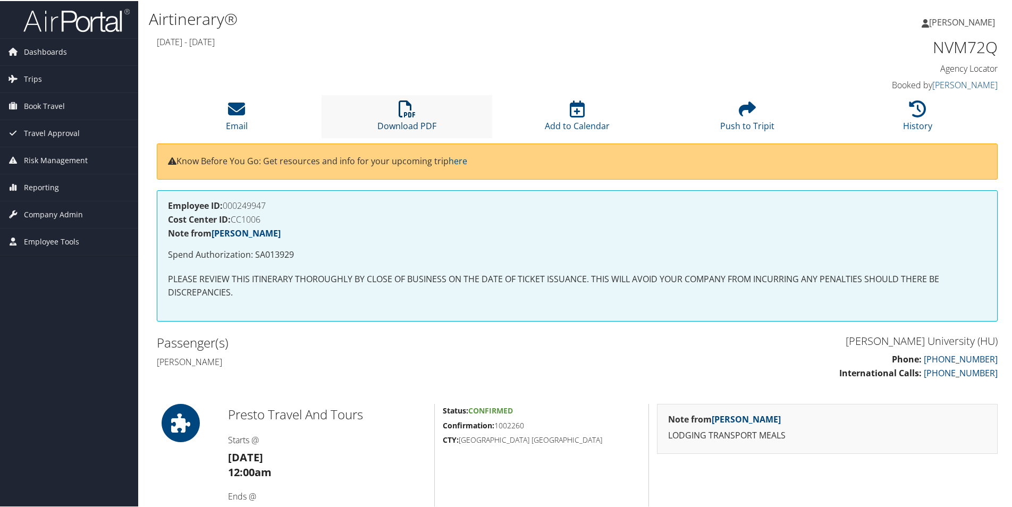
click at [412, 109] on icon at bounding box center [407, 107] width 17 height 17
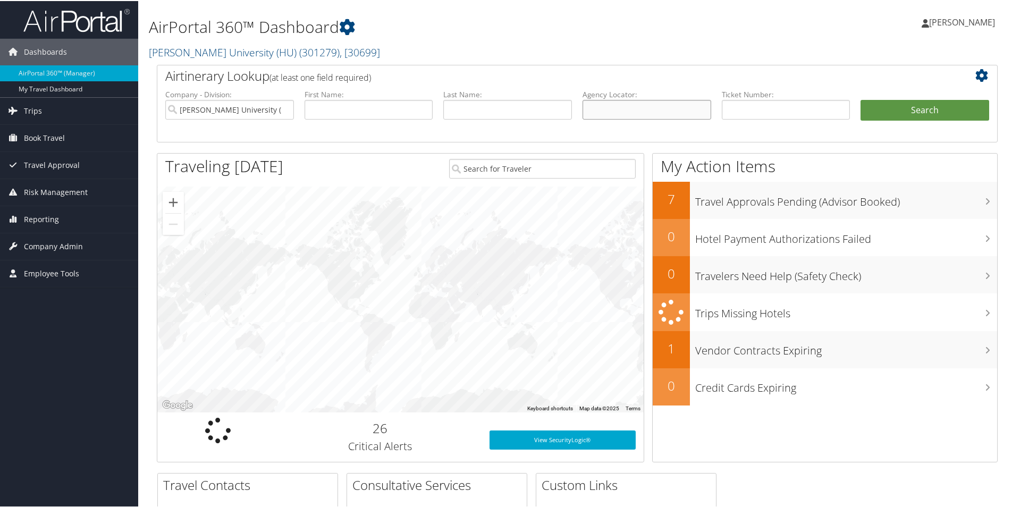
drag, startPoint x: 597, startPoint y: 111, endPoint x: 592, endPoint y: 103, distance: 9.1
click at [592, 103] on input "text" at bounding box center [647, 109] width 129 height 20
click at [613, 111] on input "text" at bounding box center [647, 109] width 129 height 20
drag, startPoint x: 622, startPoint y: 106, endPoint x: 571, endPoint y: 124, distance: 54.3
click at [572, 124] on li "Last Name:" at bounding box center [507, 112] width 139 height 49
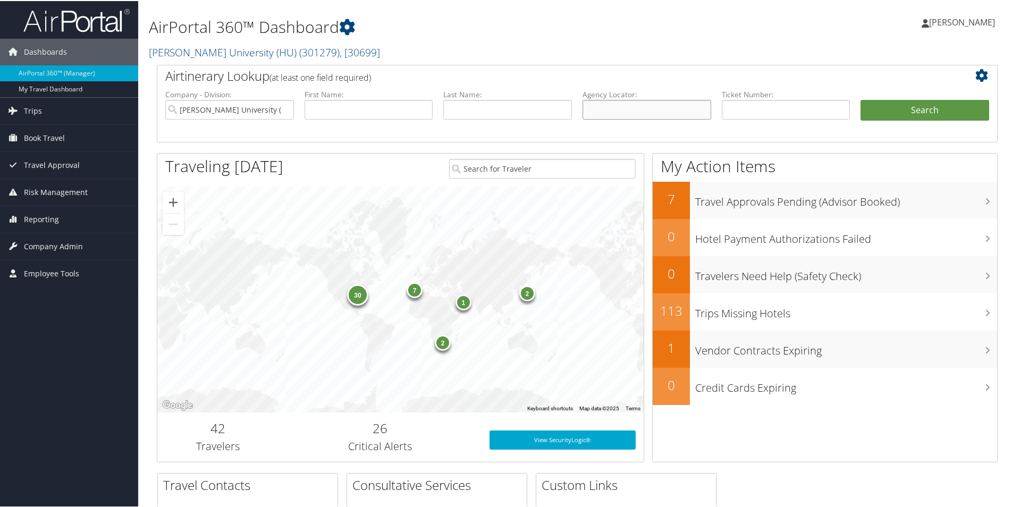
click at [596, 108] on input "text" at bounding box center [647, 109] width 129 height 20
paste input "CKZDQ3"
type input "CKZDQ3"
click at [920, 102] on button "Search" at bounding box center [924, 109] width 129 height 21
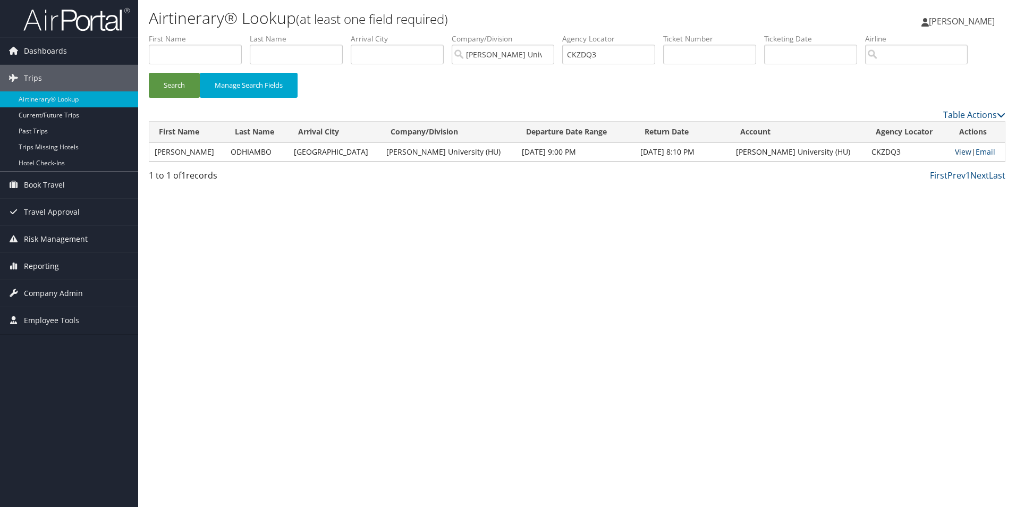
click at [955, 150] on link "View" at bounding box center [963, 152] width 16 height 10
drag, startPoint x: 638, startPoint y: 53, endPoint x: 569, endPoint y: 63, distance: 70.4
click at [569, 63] on input "CKZDQ3" at bounding box center [608, 55] width 93 height 20
paste input "text"
click at [583, 48] on input "text" at bounding box center [608, 55] width 93 height 20
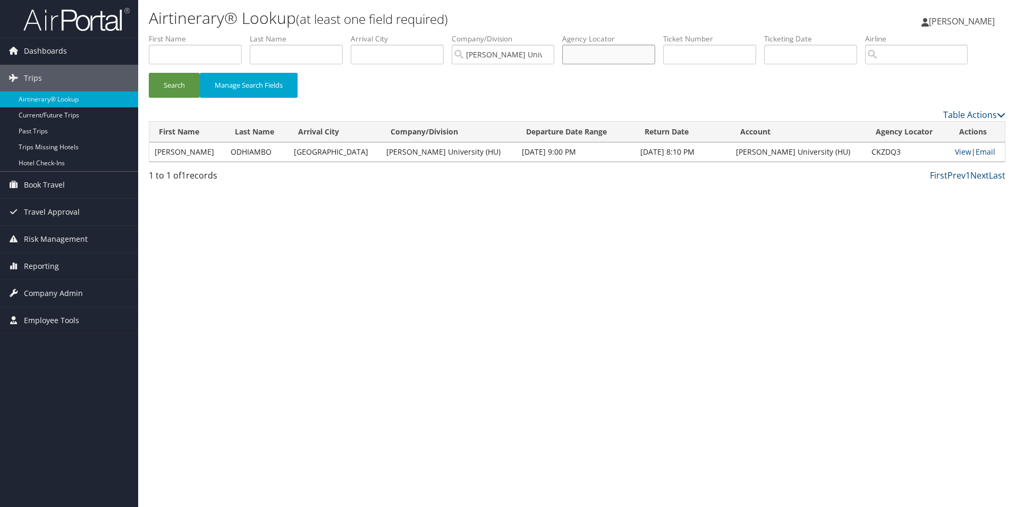
paste input "CG195Q"
click at [165, 79] on button "Search" at bounding box center [174, 85] width 51 height 25
click at [956, 154] on link "View" at bounding box center [962, 152] width 16 height 10
drag, startPoint x: 611, startPoint y: 57, endPoint x: 571, endPoint y: 54, distance: 39.4
click at [571, 54] on input "CG195Q" at bounding box center [608, 55] width 93 height 20
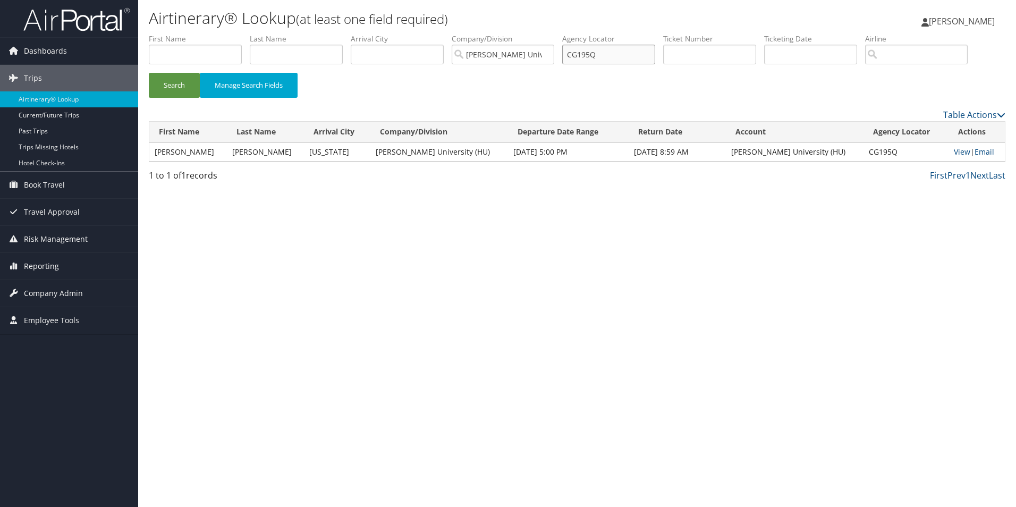
paste input "NN7NC"
type input "CNN7NC"
click at [190, 86] on button "Search" at bounding box center [174, 85] width 51 height 25
click at [957, 147] on link "View" at bounding box center [963, 152] width 16 height 10
click at [955, 149] on link "View" at bounding box center [963, 152] width 16 height 10
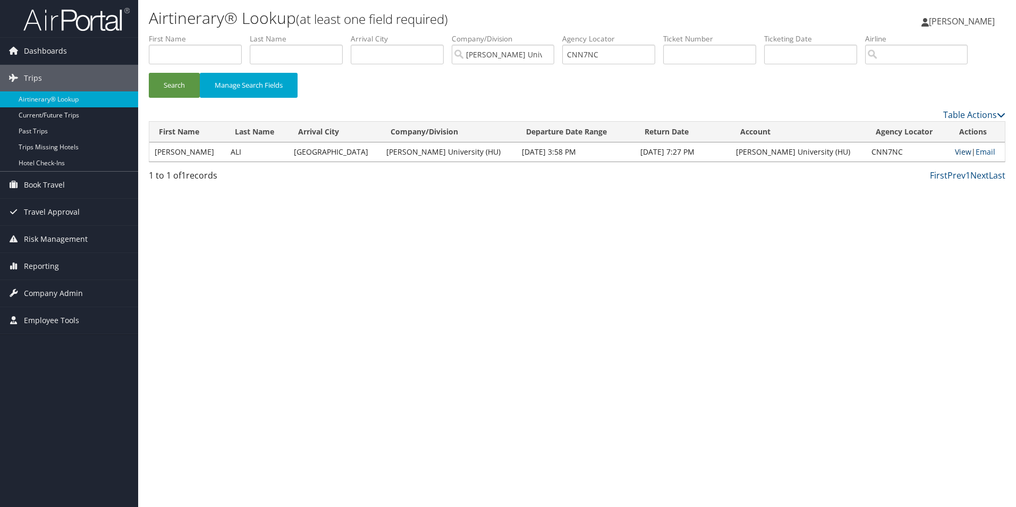
click at [955, 152] on link "View" at bounding box center [963, 152] width 16 height 10
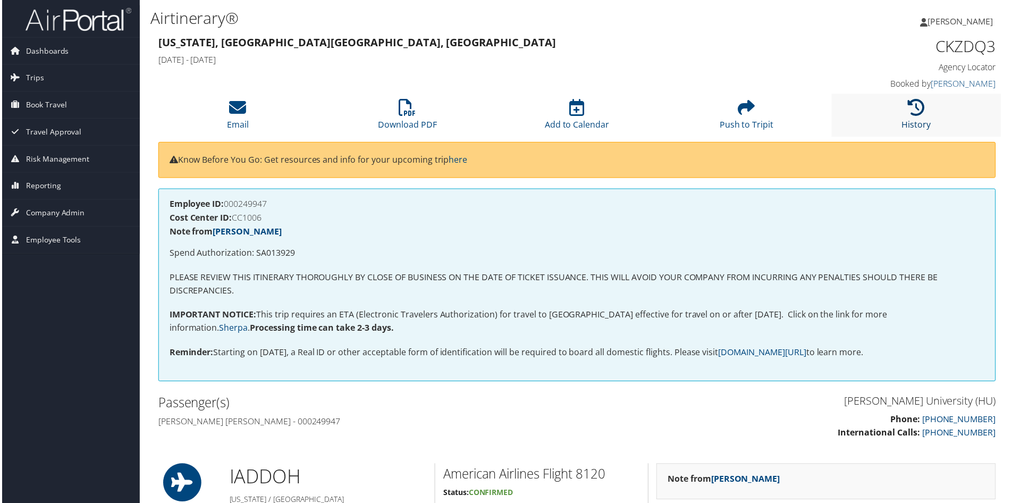
click at [915, 116] on icon at bounding box center [917, 107] width 17 height 17
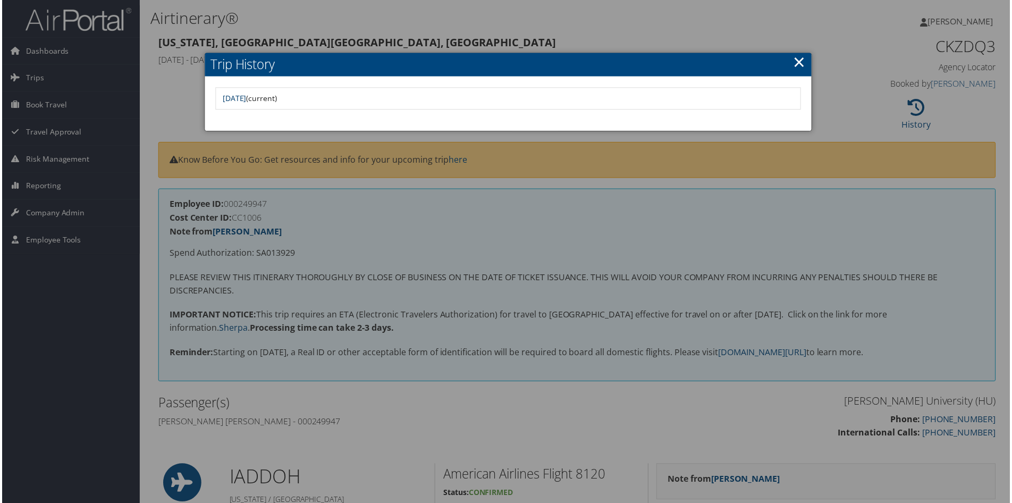
click at [245, 95] on link "Wed Jun 18 07:56:32 MDT 2025" at bounding box center [233, 99] width 24 height 10
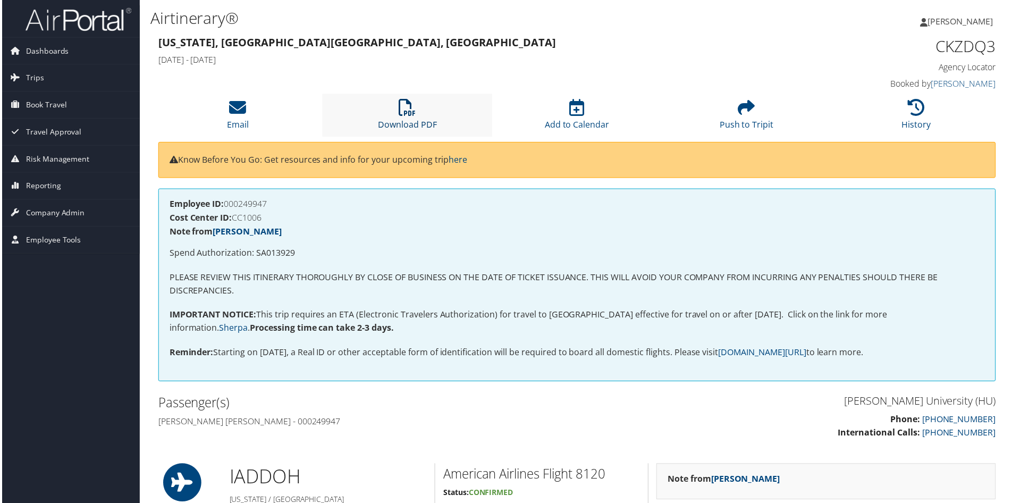
click at [406, 113] on icon at bounding box center [407, 107] width 17 height 17
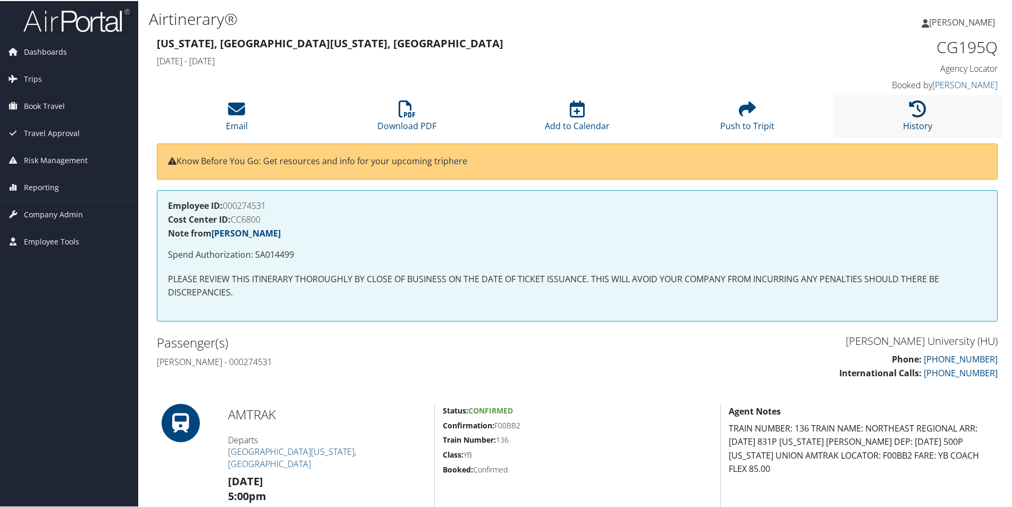
click at [918, 109] on icon at bounding box center [917, 107] width 17 height 17
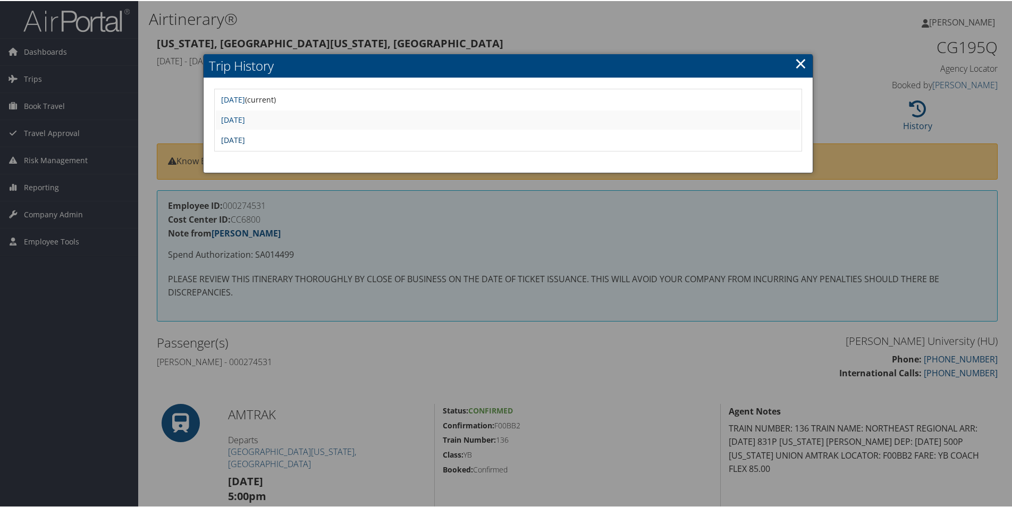
click at [245, 139] on link "Tue Jun 3 08:20:51 MDT 2025" at bounding box center [233, 139] width 24 height 10
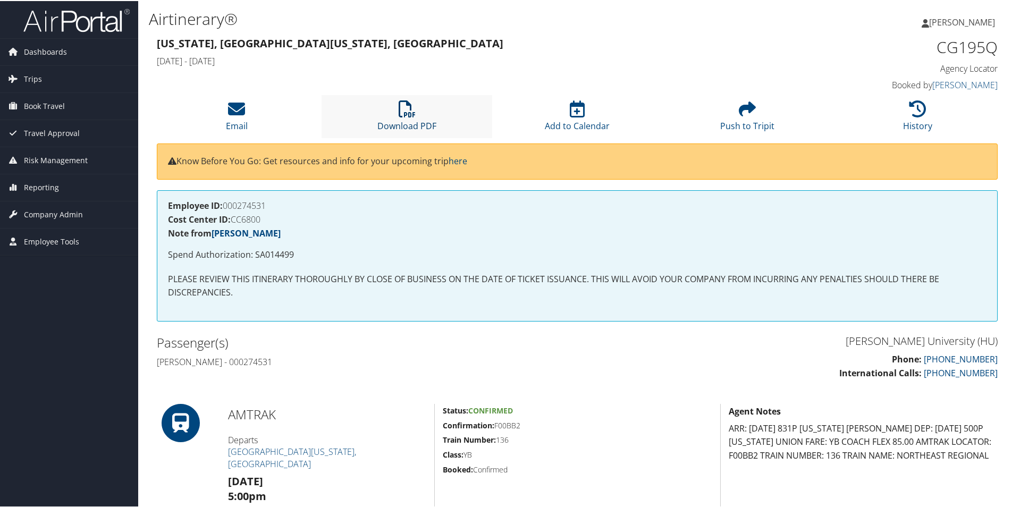
click at [406, 106] on icon at bounding box center [407, 107] width 17 height 17
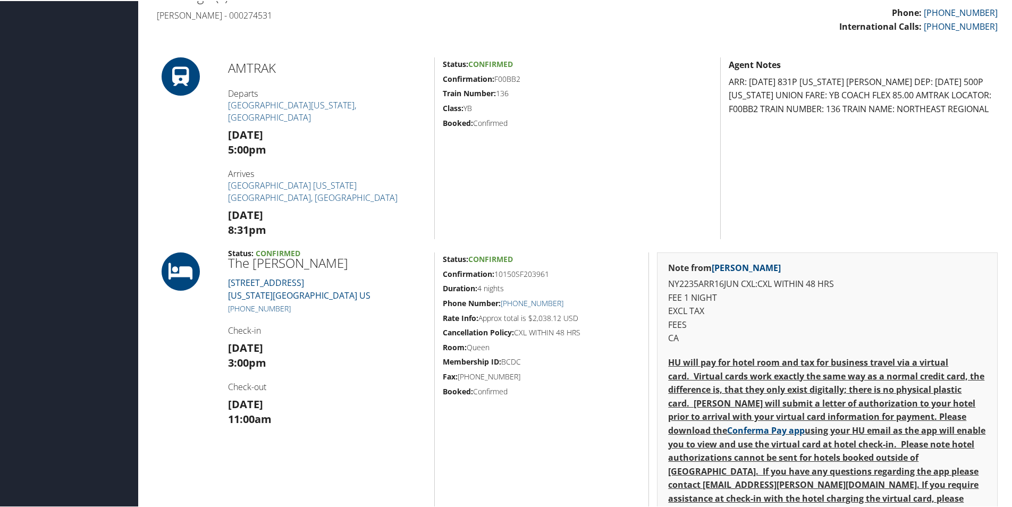
scroll to position [372, 0]
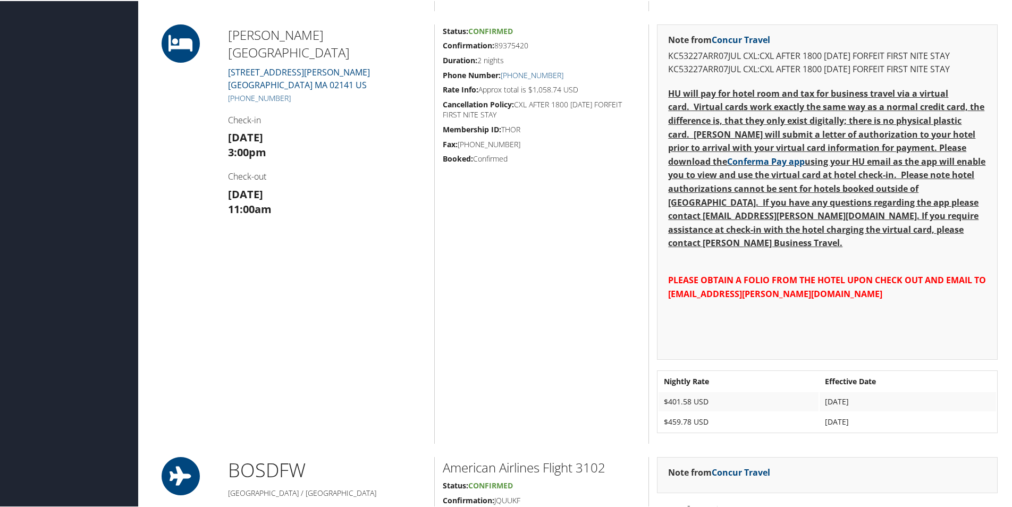
scroll to position [478, 0]
